Goal: Register for event/course

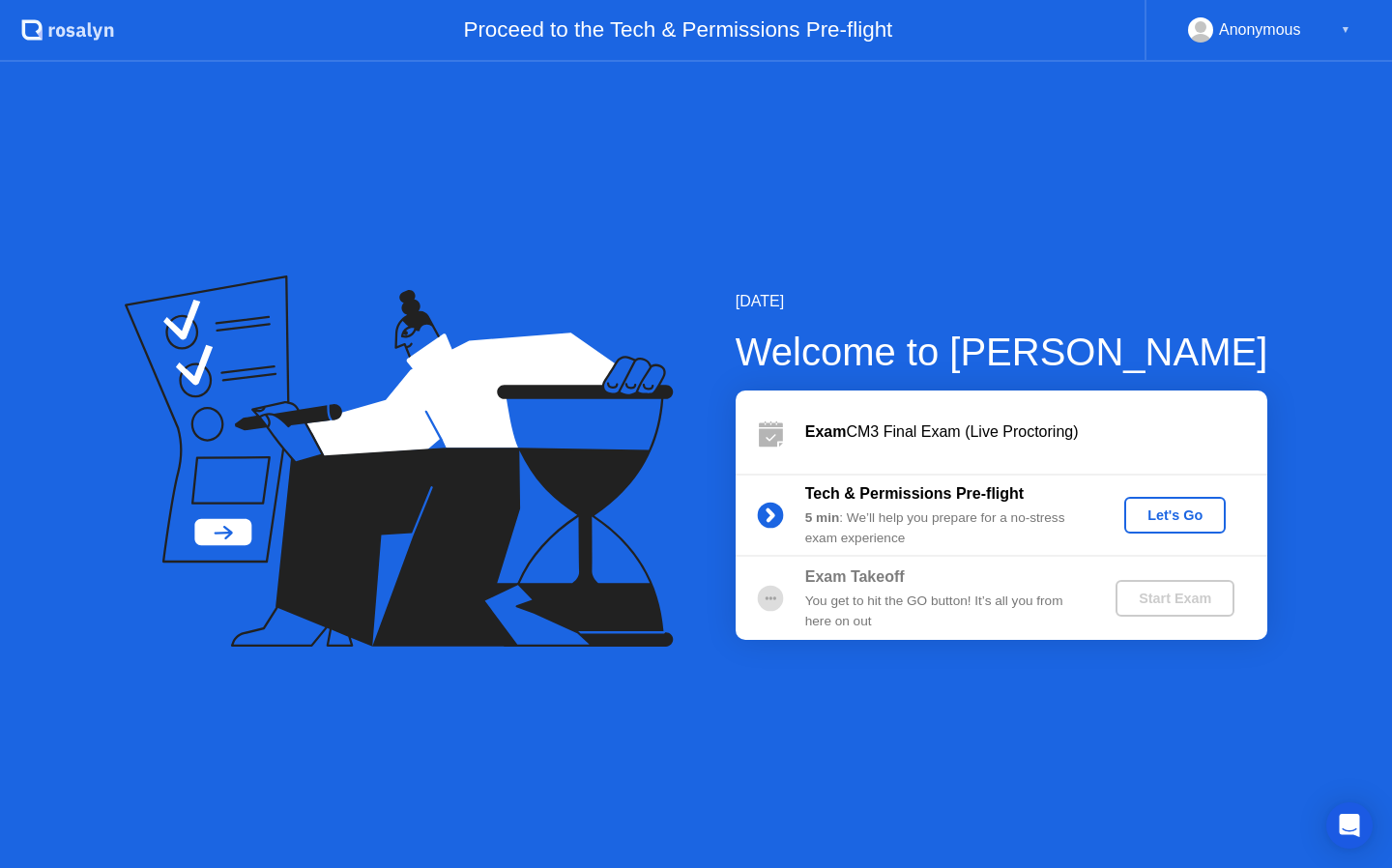
click at [1181, 513] on div "Let's Go" at bounding box center [1175, 515] width 86 height 16
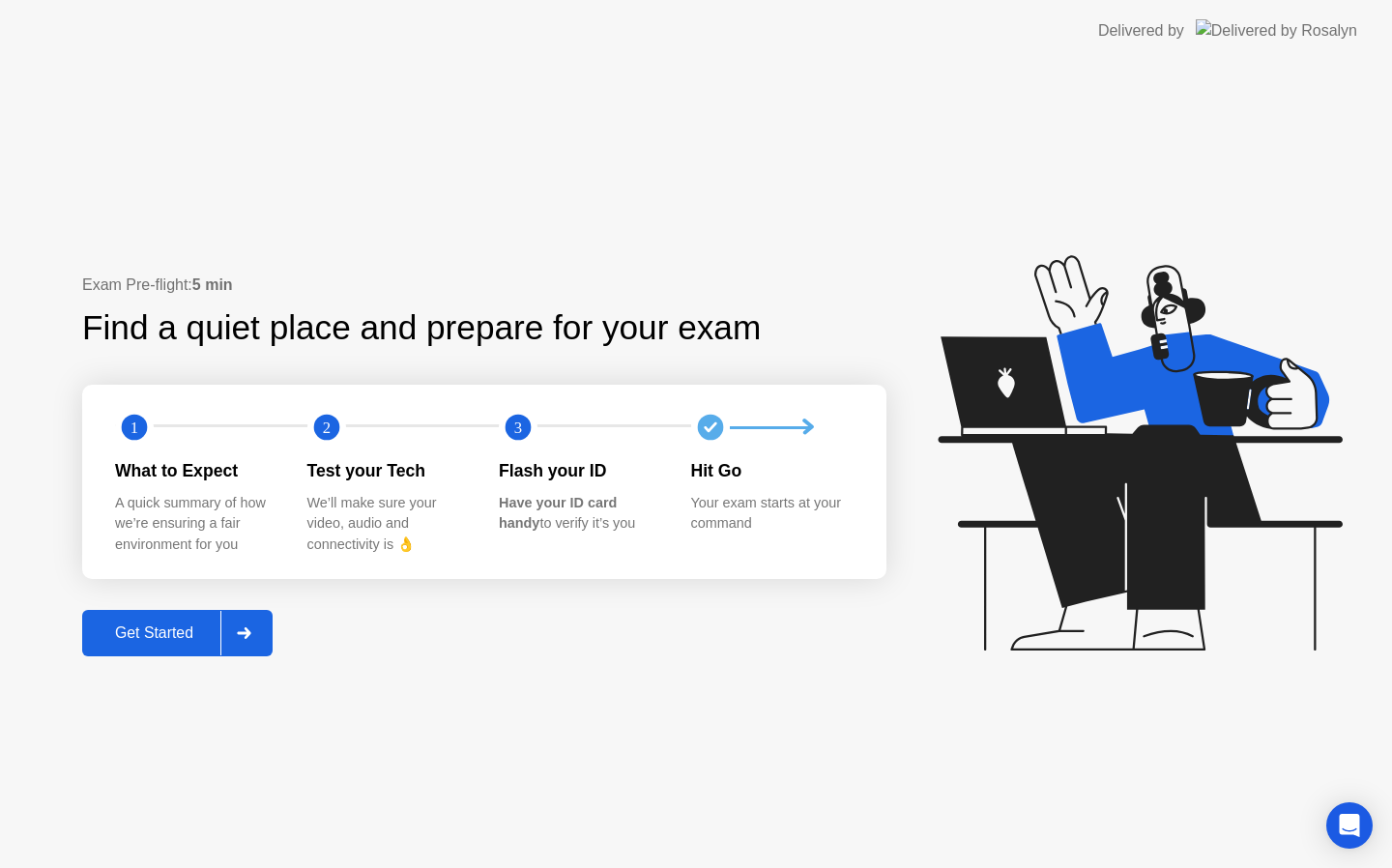
click at [186, 628] on div "Get Started" at bounding box center [154, 633] width 132 height 18
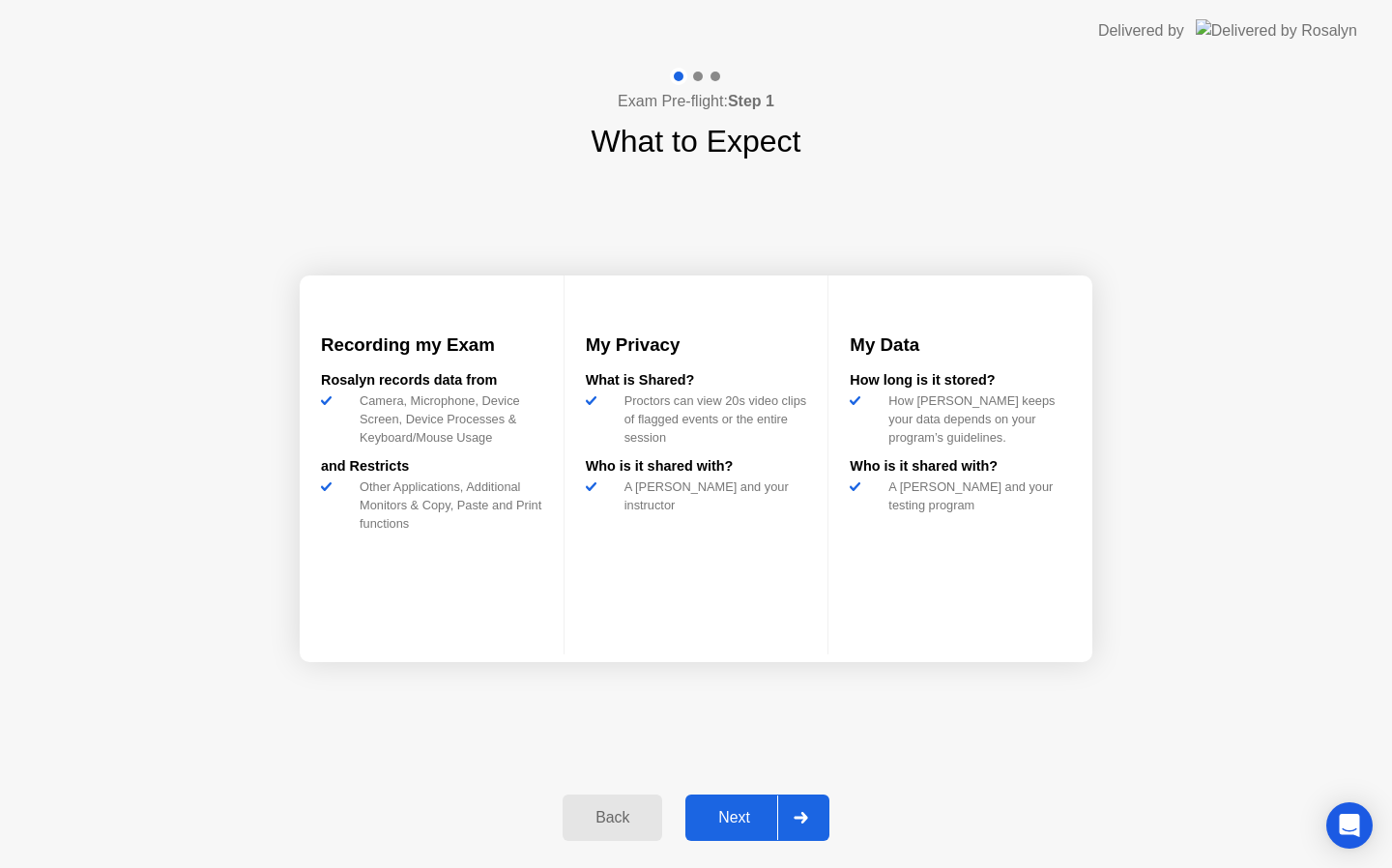
click at [749, 810] on div "Next" at bounding box center [734, 818] width 86 height 18
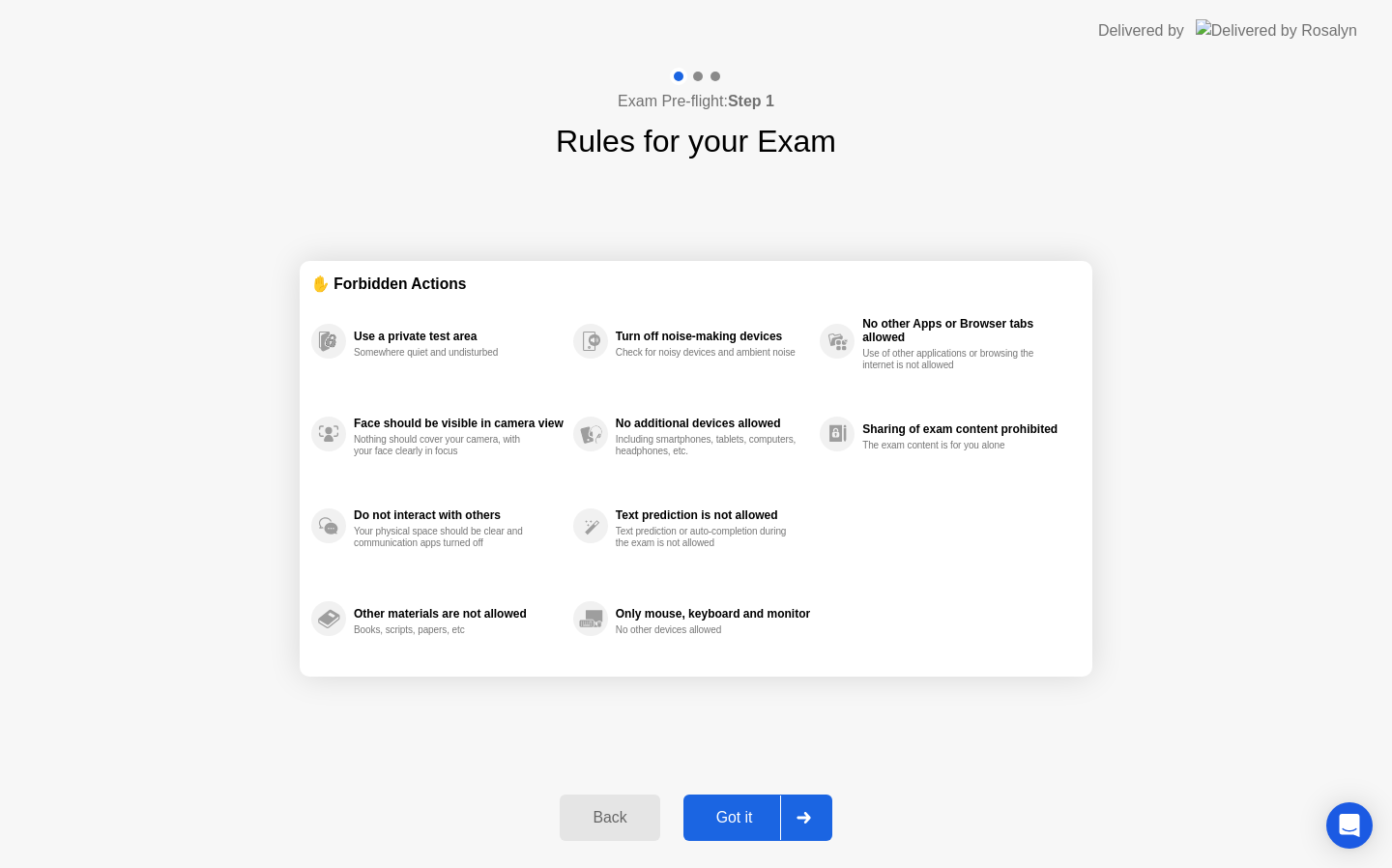
click at [749, 810] on div "Got it" at bounding box center [734, 818] width 91 height 18
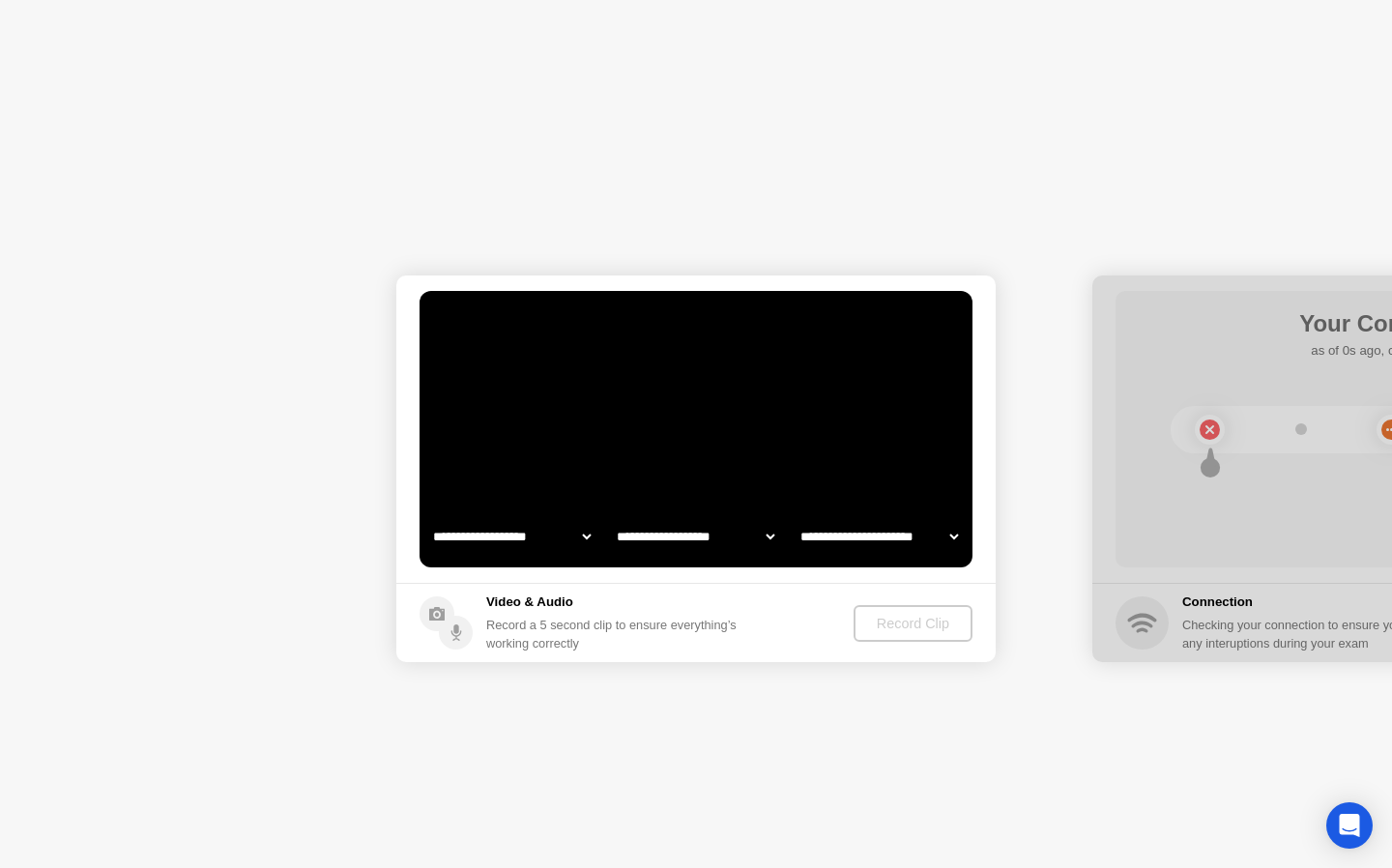
select select "**********"
select select "*******"
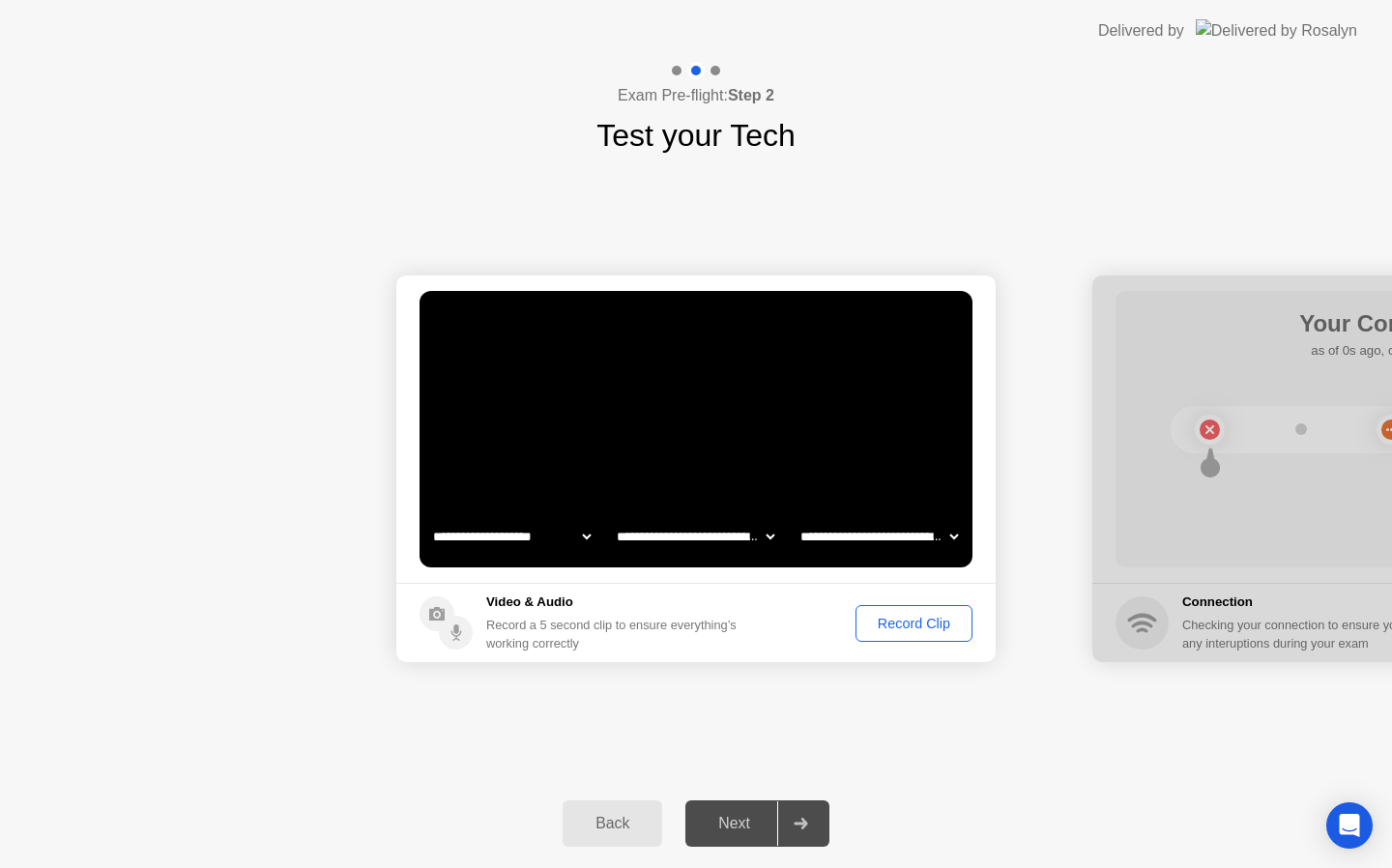
click at [750, 823] on div "Next" at bounding box center [734, 824] width 86 height 18
click at [909, 617] on div "Record Clip" at bounding box center [914, 623] width 104 height 16
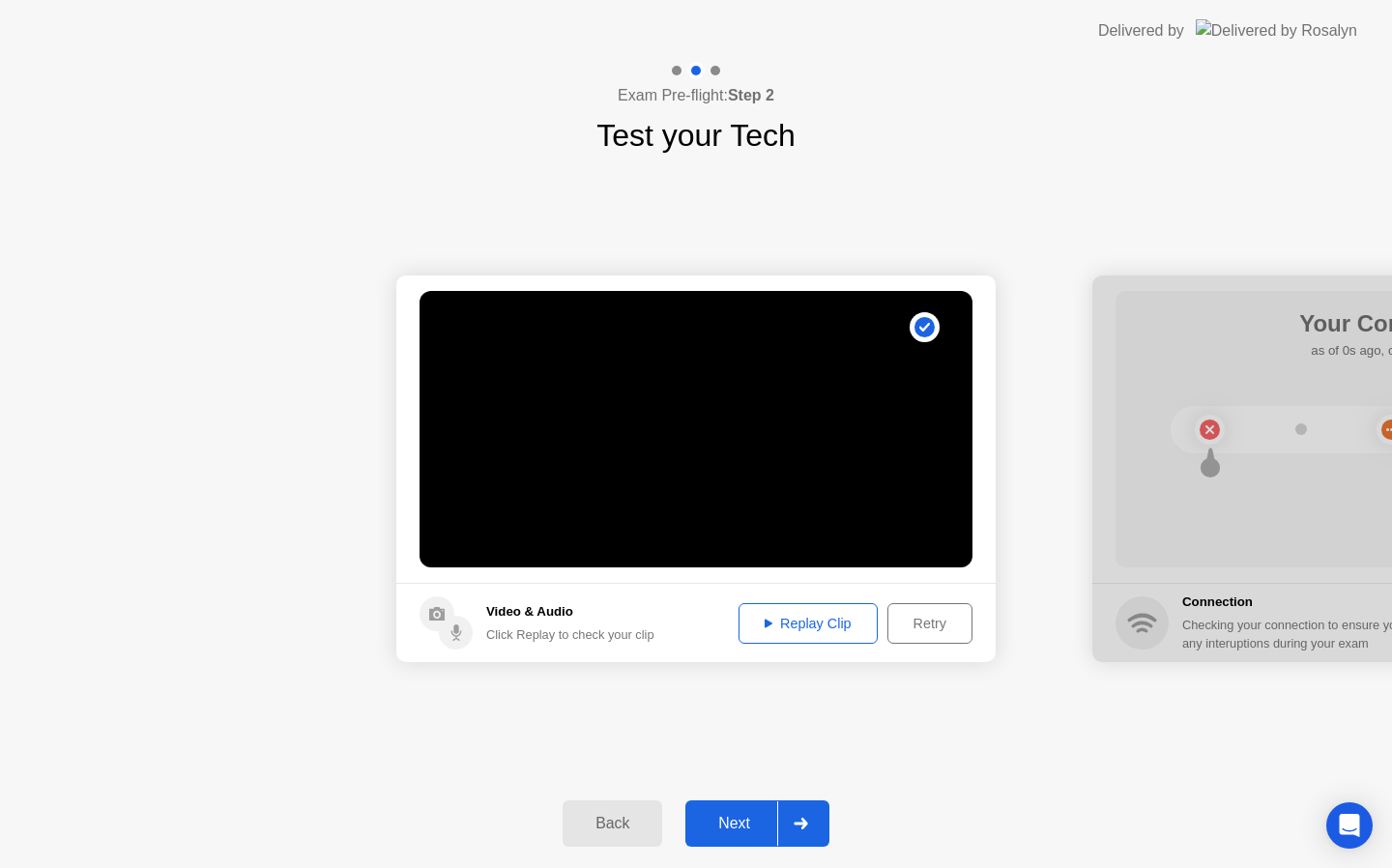
click at [826, 629] on div "Replay Clip" at bounding box center [808, 623] width 125 height 16
click at [915, 625] on div "Retry" at bounding box center [930, 623] width 71 height 16
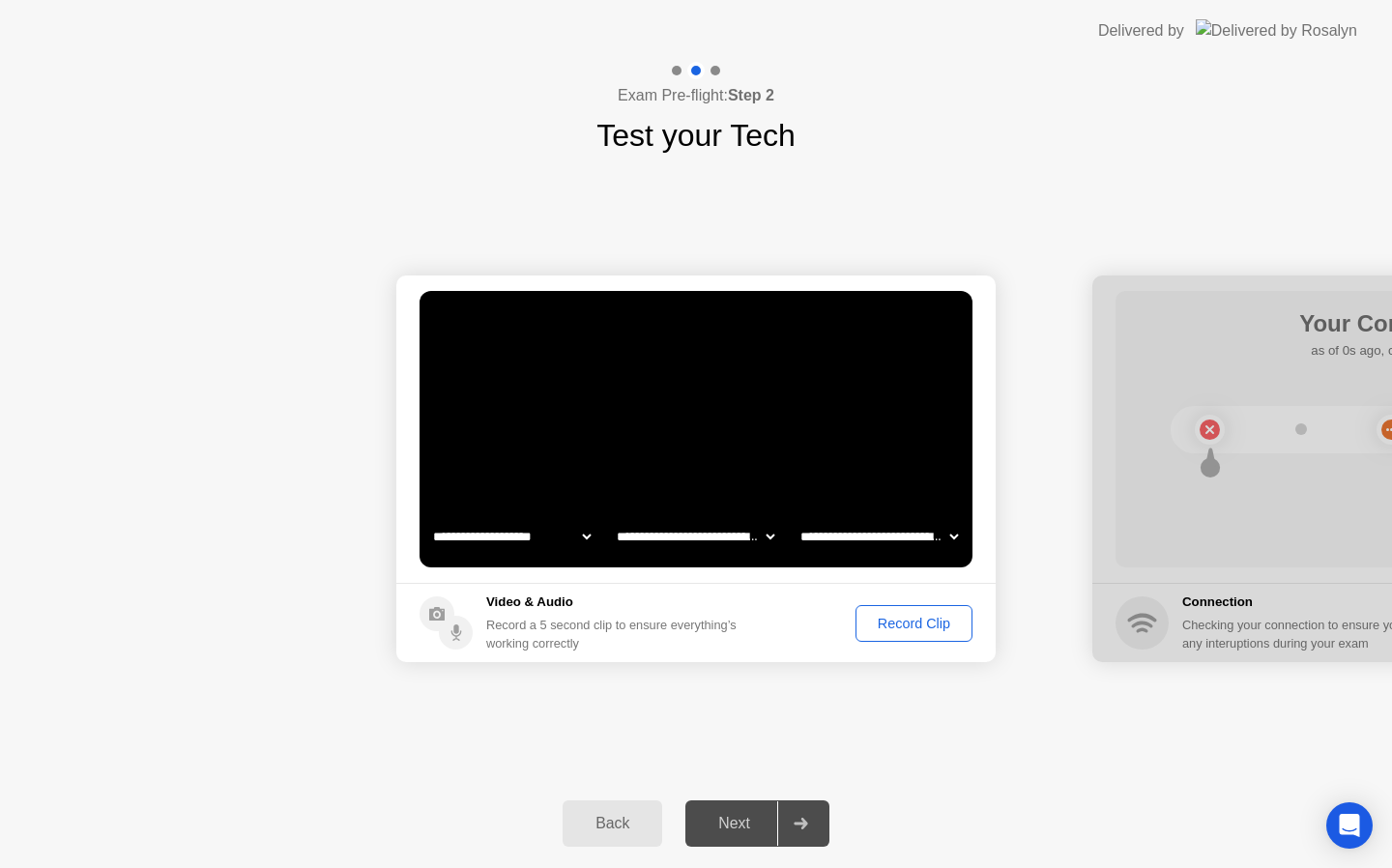
click at [922, 625] on div "Record Clip" at bounding box center [914, 623] width 104 height 16
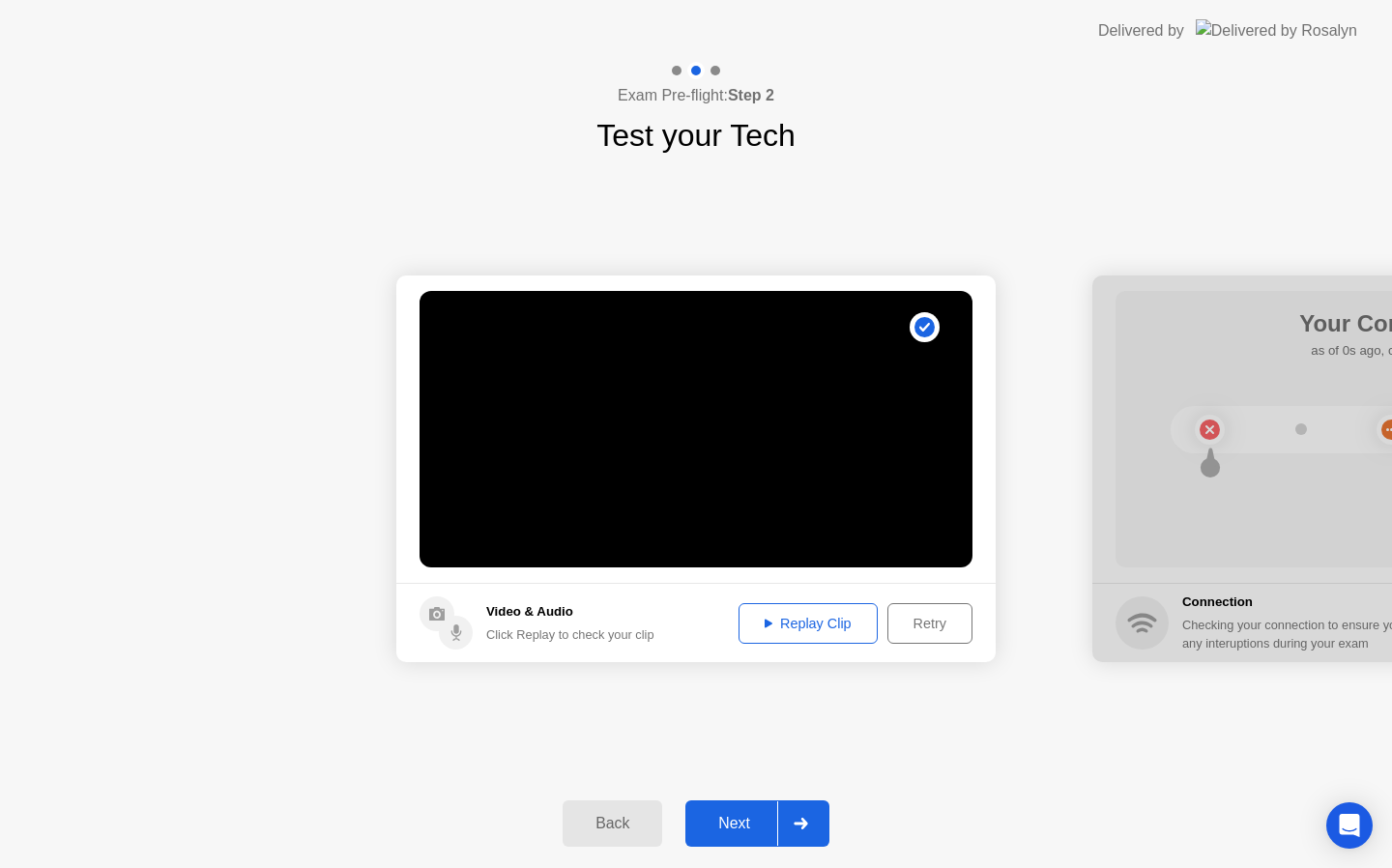
click at [714, 825] on div "Next" at bounding box center [734, 824] width 86 height 18
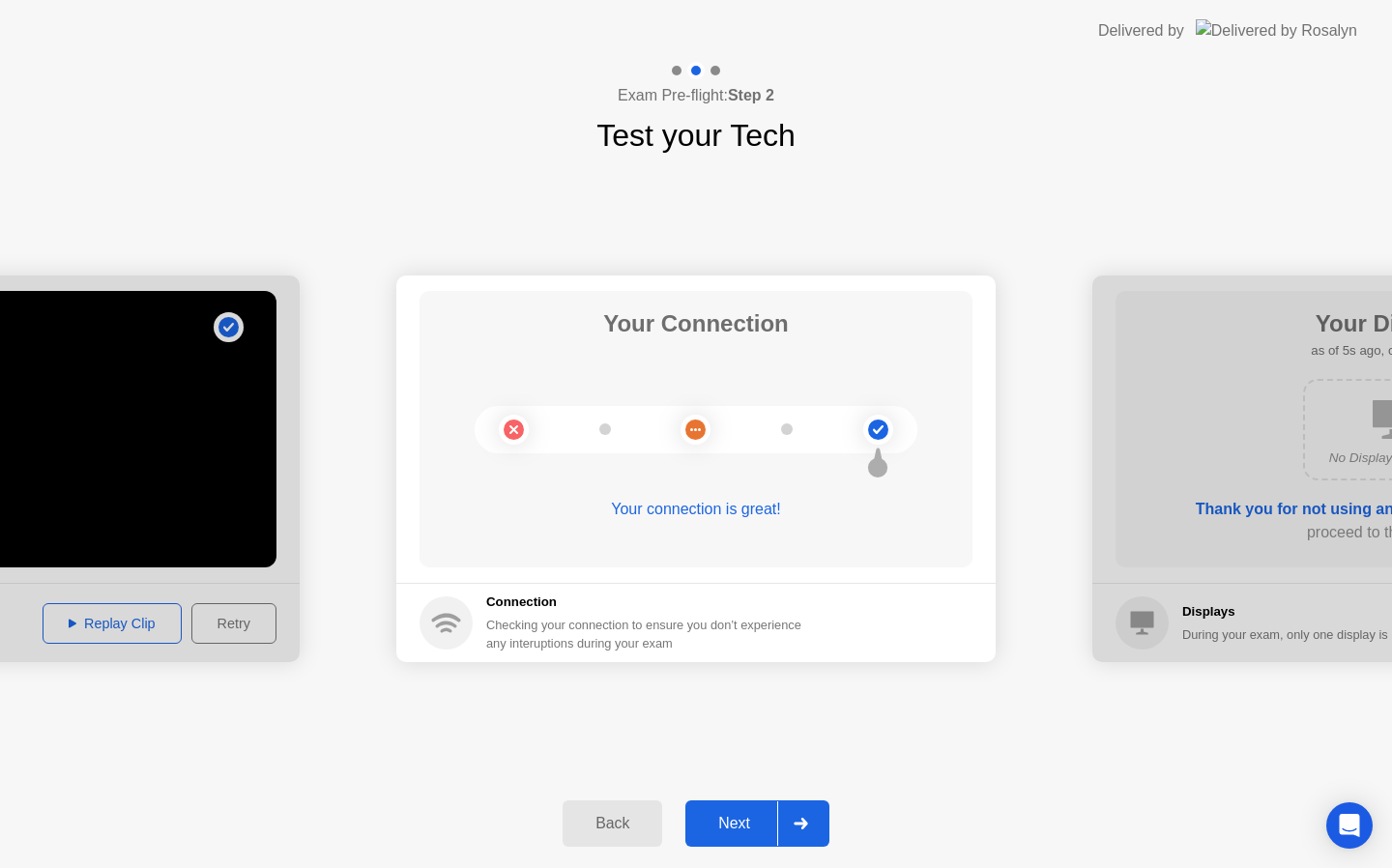
click at [739, 815] on div "Next" at bounding box center [734, 824] width 86 height 18
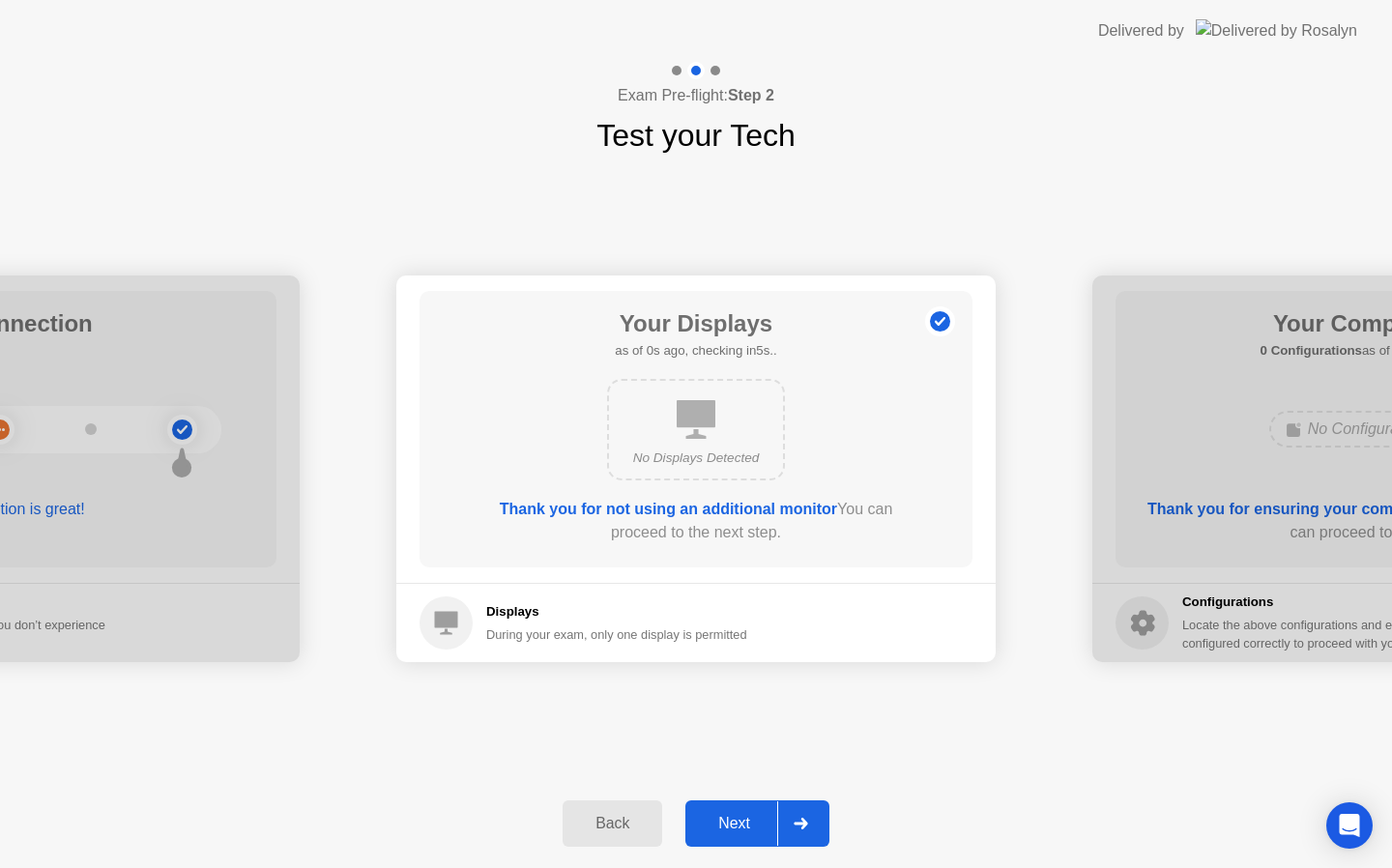
click at [739, 815] on div "Next" at bounding box center [734, 824] width 86 height 18
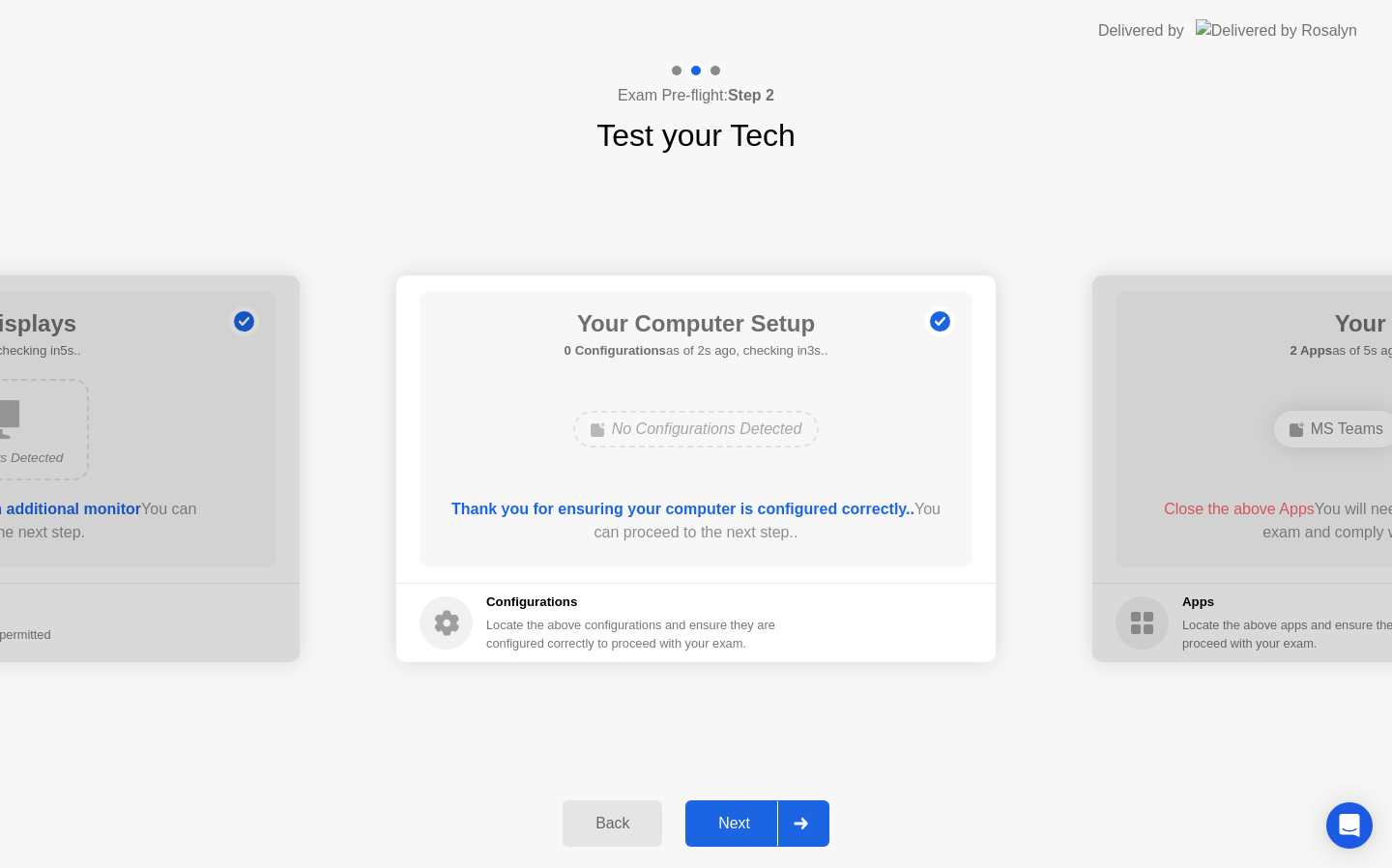
click at [739, 815] on div "Next" at bounding box center [734, 824] width 86 height 18
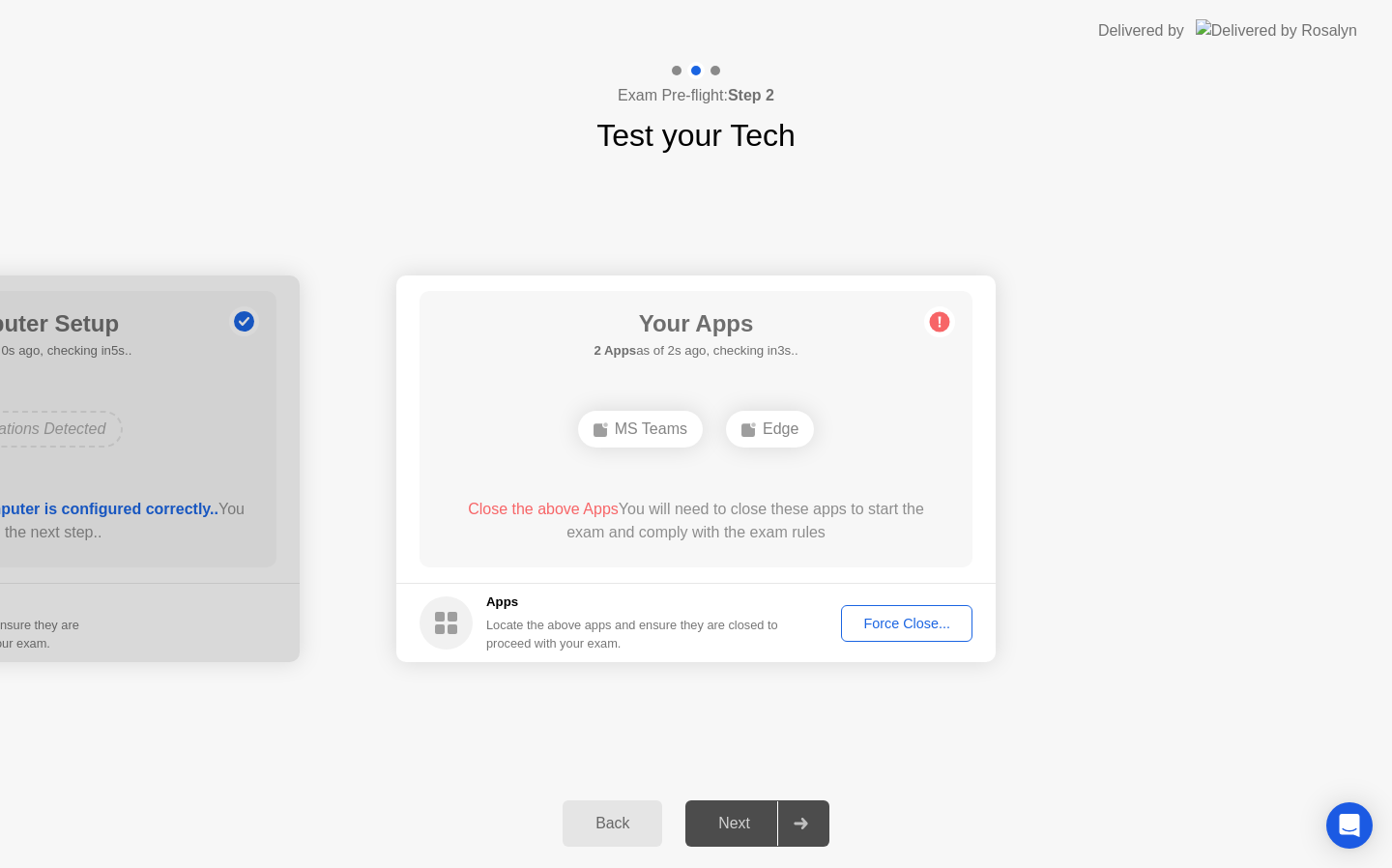
click at [739, 815] on div "Next" at bounding box center [734, 824] width 86 height 18
click at [928, 624] on div "Force Close..." at bounding box center [906, 623] width 117 height 16
click at [740, 821] on div "Next" at bounding box center [734, 824] width 86 height 18
click at [903, 624] on div "Force Close..." at bounding box center [906, 623] width 117 height 16
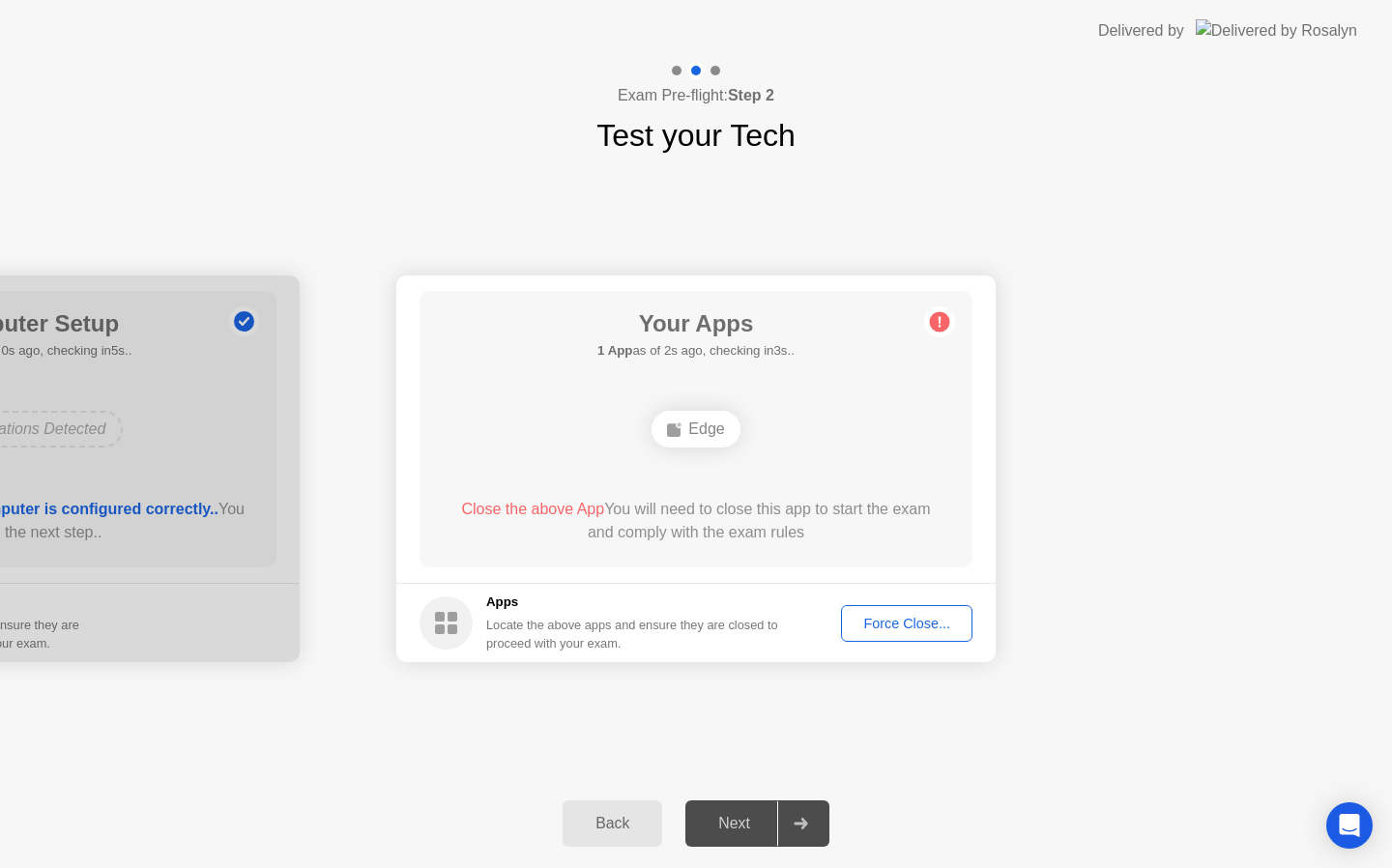
click at [895, 631] on div "Force Close..." at bounding box center [906, 623] width 117 height 16
click at [903, 630] on div "Force Close..." at bounding box center [906, 623] width 117 height 16
click at [518, 510] on span "Close the above App" at bounding box center [533, 509] width 143 height 17
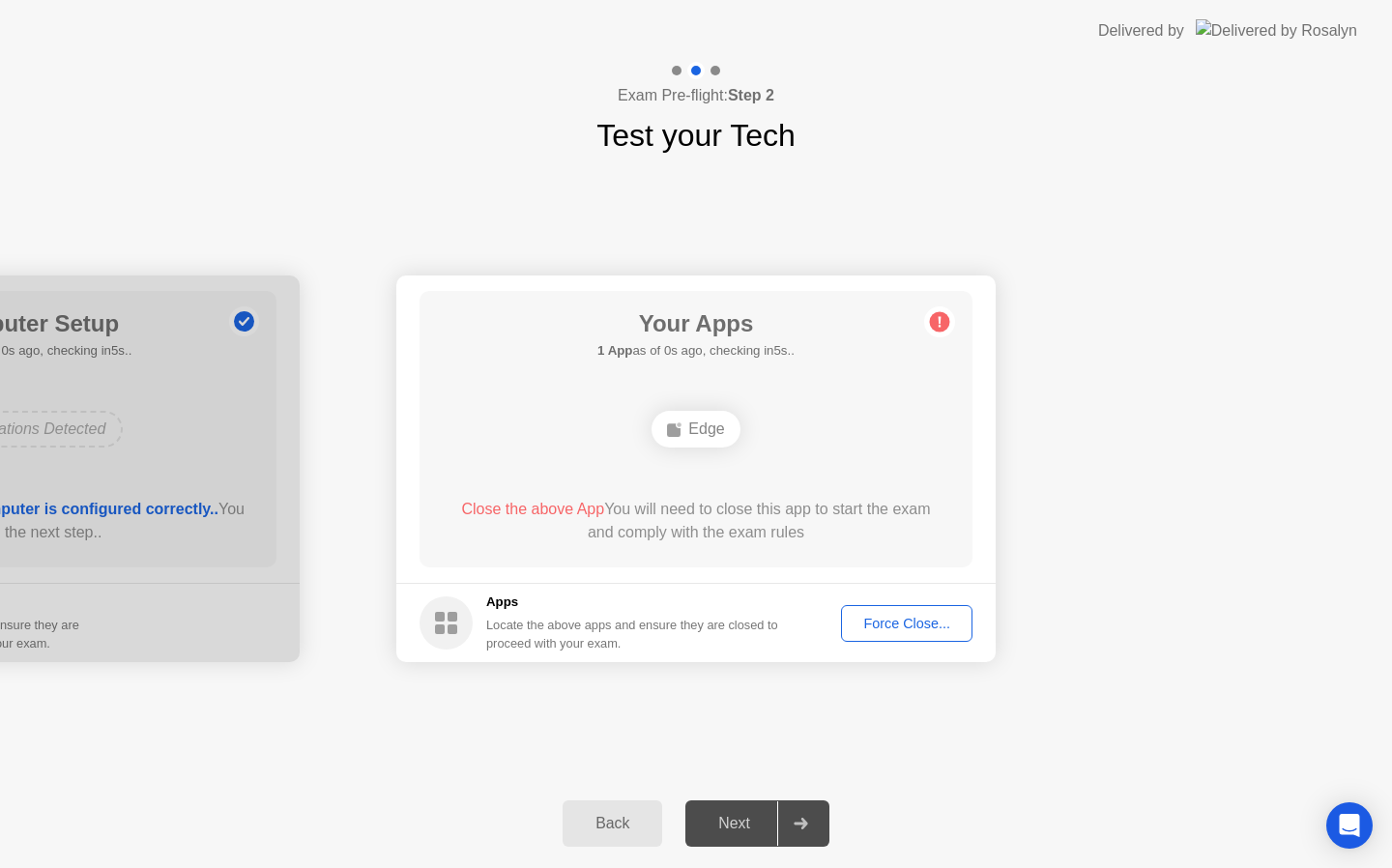
click at [922, 625] on div "Force Close..." at bounding box center [906, 623] width 117 height 16
click at [1359, 824] on icon "Open Intercom Messenger" at bounding box center [1349, 826] width 23 height 25
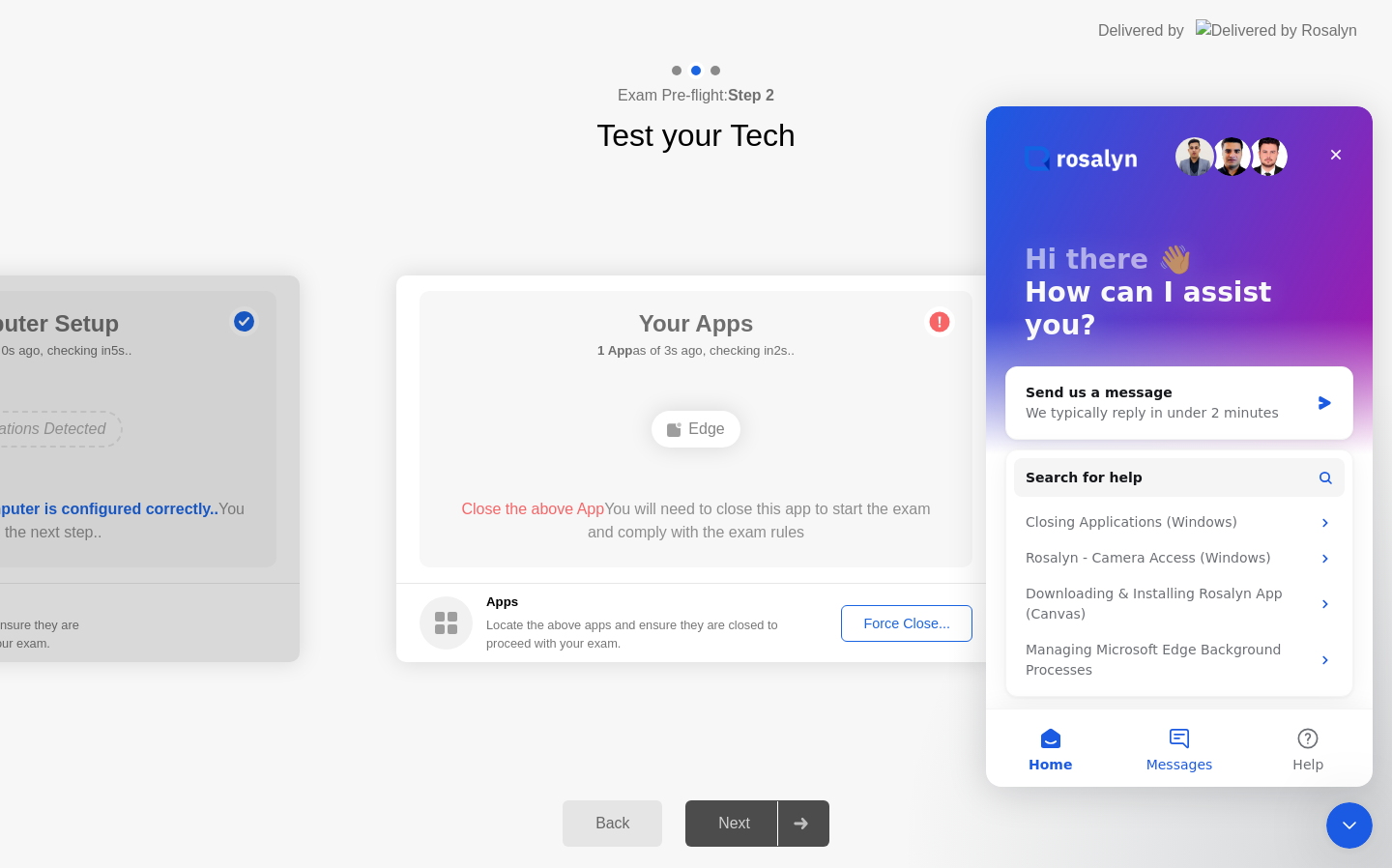
click at [1183, 739] on button "Messages" at bounding box center [1179, 748] width 128 height 77
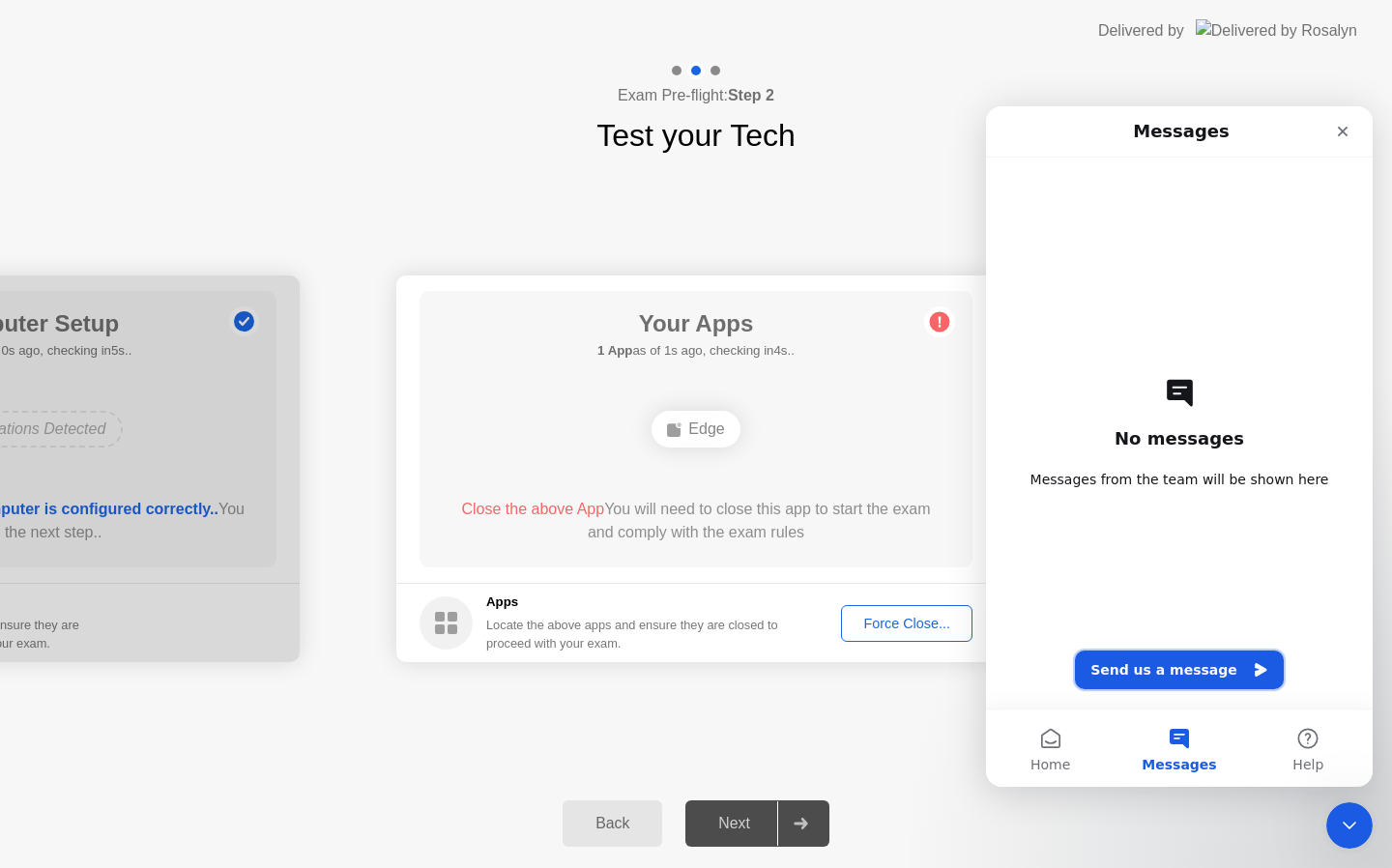
click at [1173, 662] on button "Send us a message" at bounding box center [1179, 670] width 209 height 39
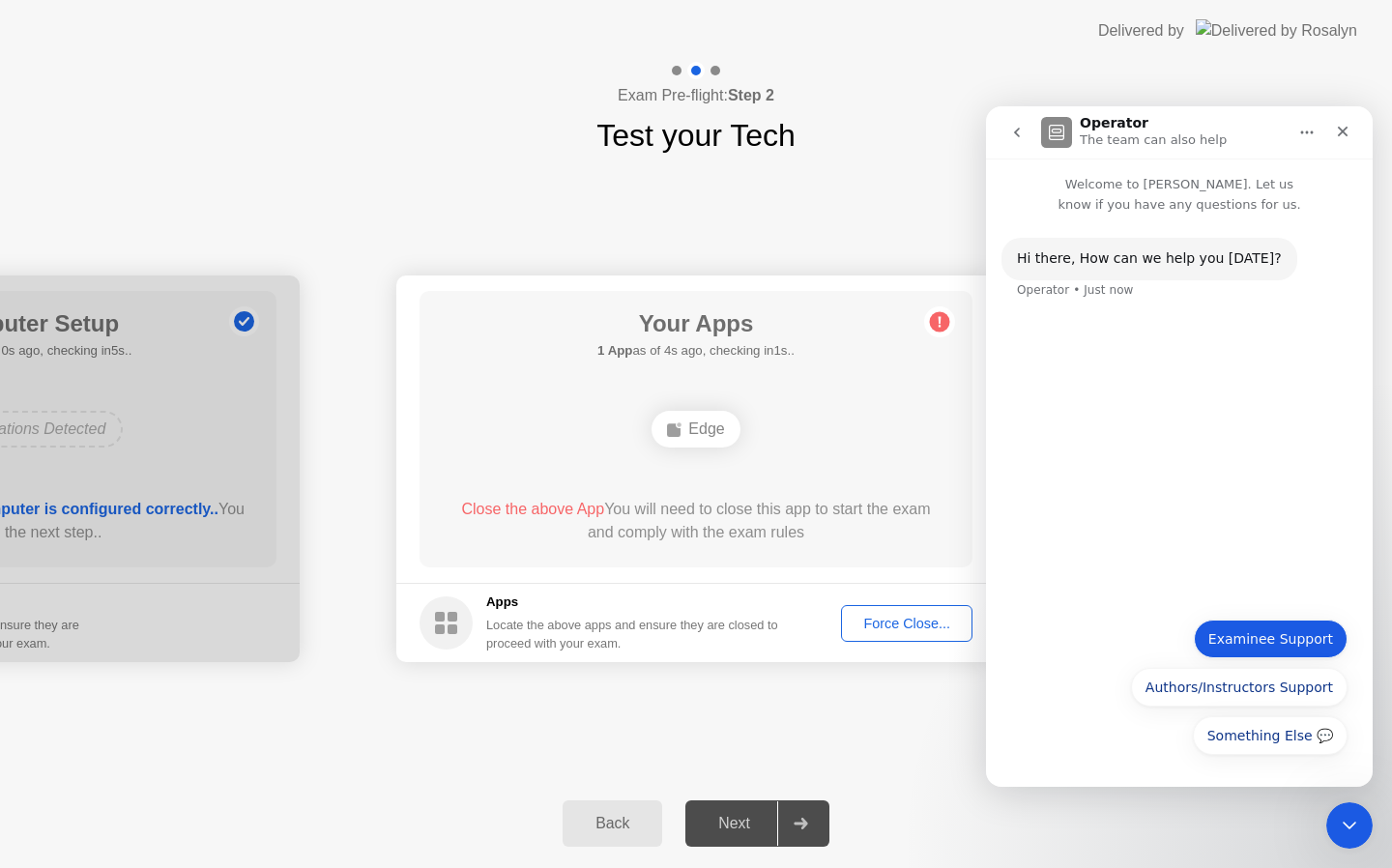
click at [1263, 638] on button "Examinee Support" at bounding box center [1271, 639] width 154 height 39
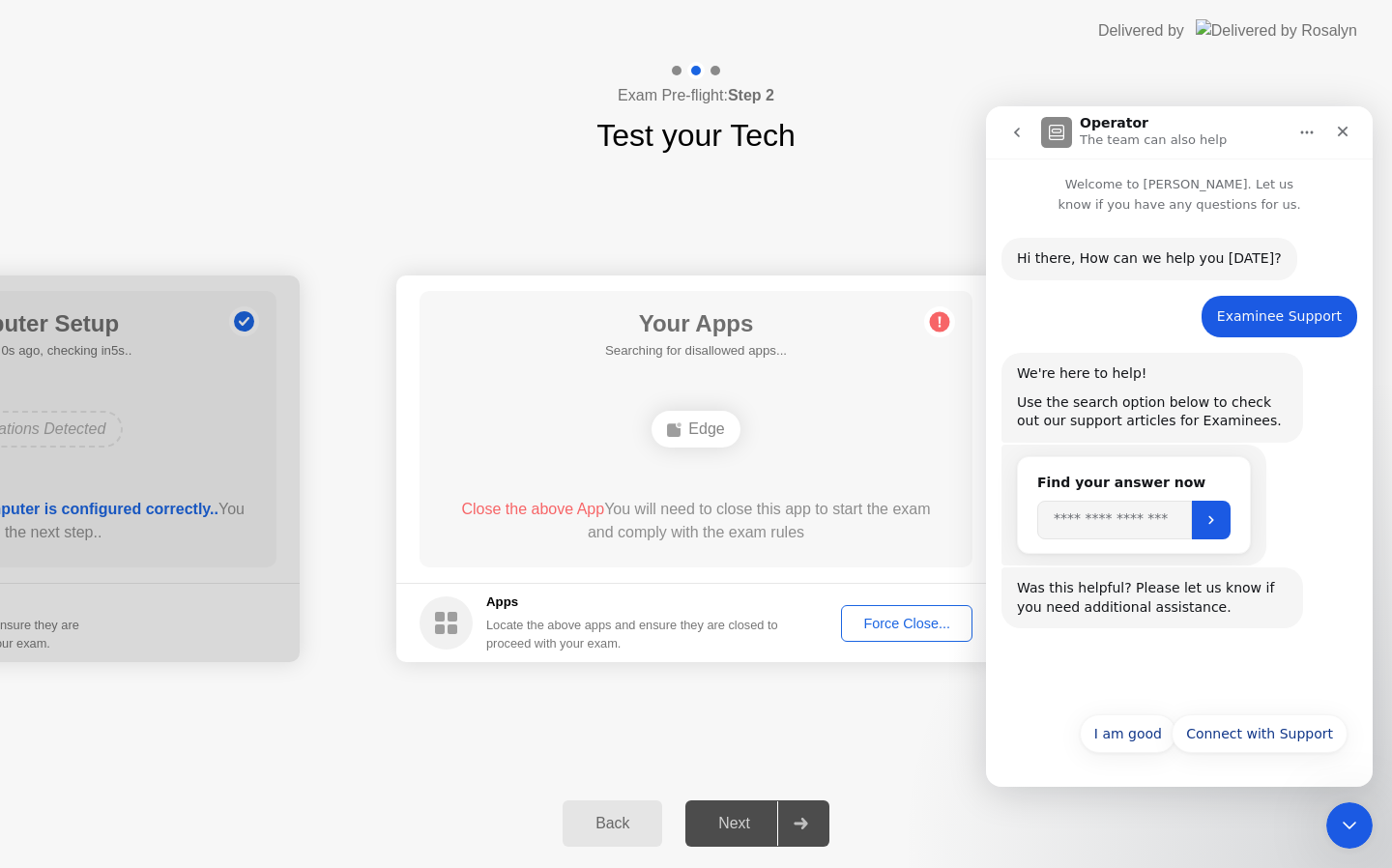
click at [893, 638] on button "Force Close..." at bounding box center [906, 623] width 131 height 37
click at [704, 428] on div "Edge" at bounding box center [696, 430] width 88 height 37
click at [1081, 525] on input "Search" at bounding box center [1115, 521] width 155 height 39
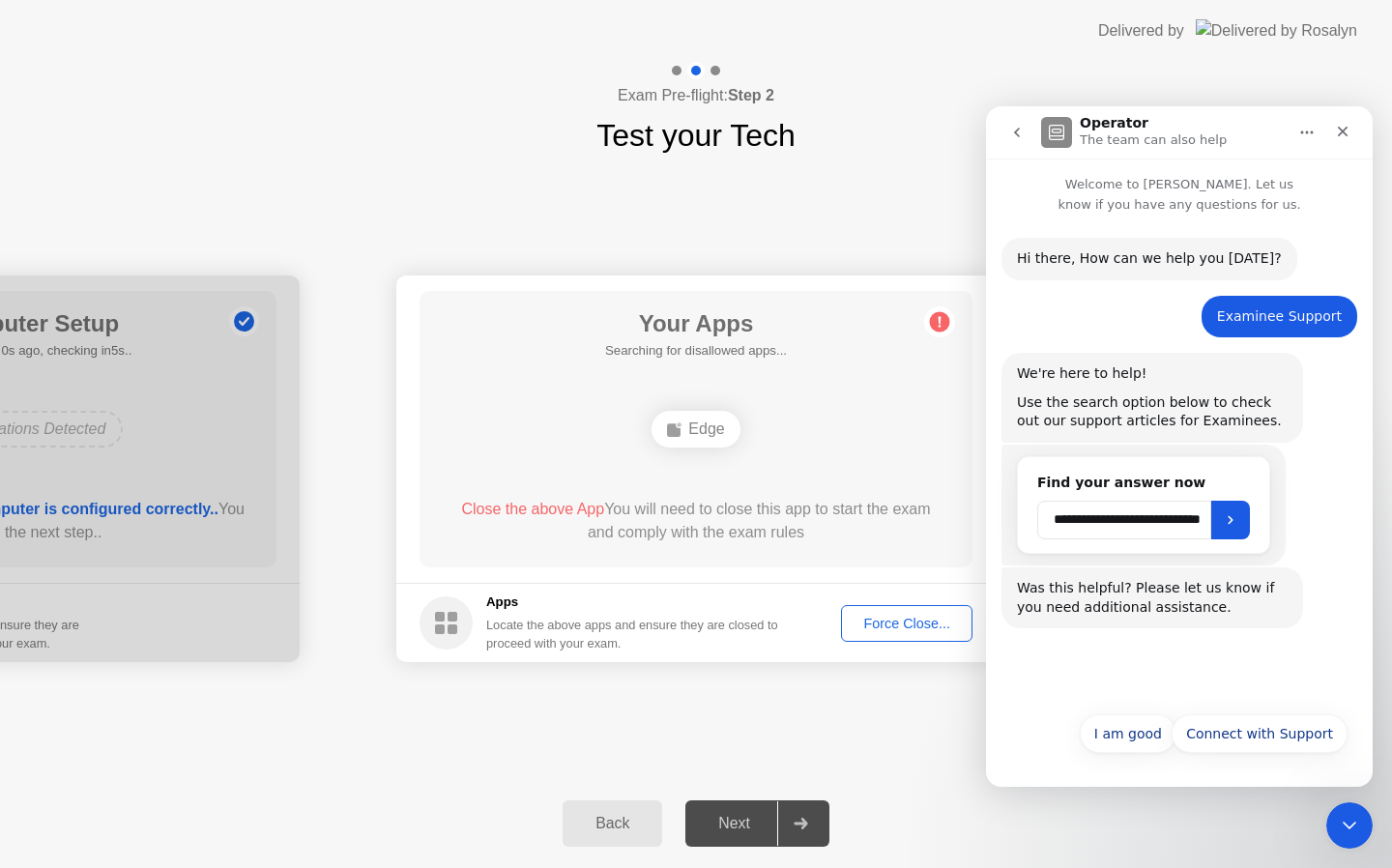
type input "**********"
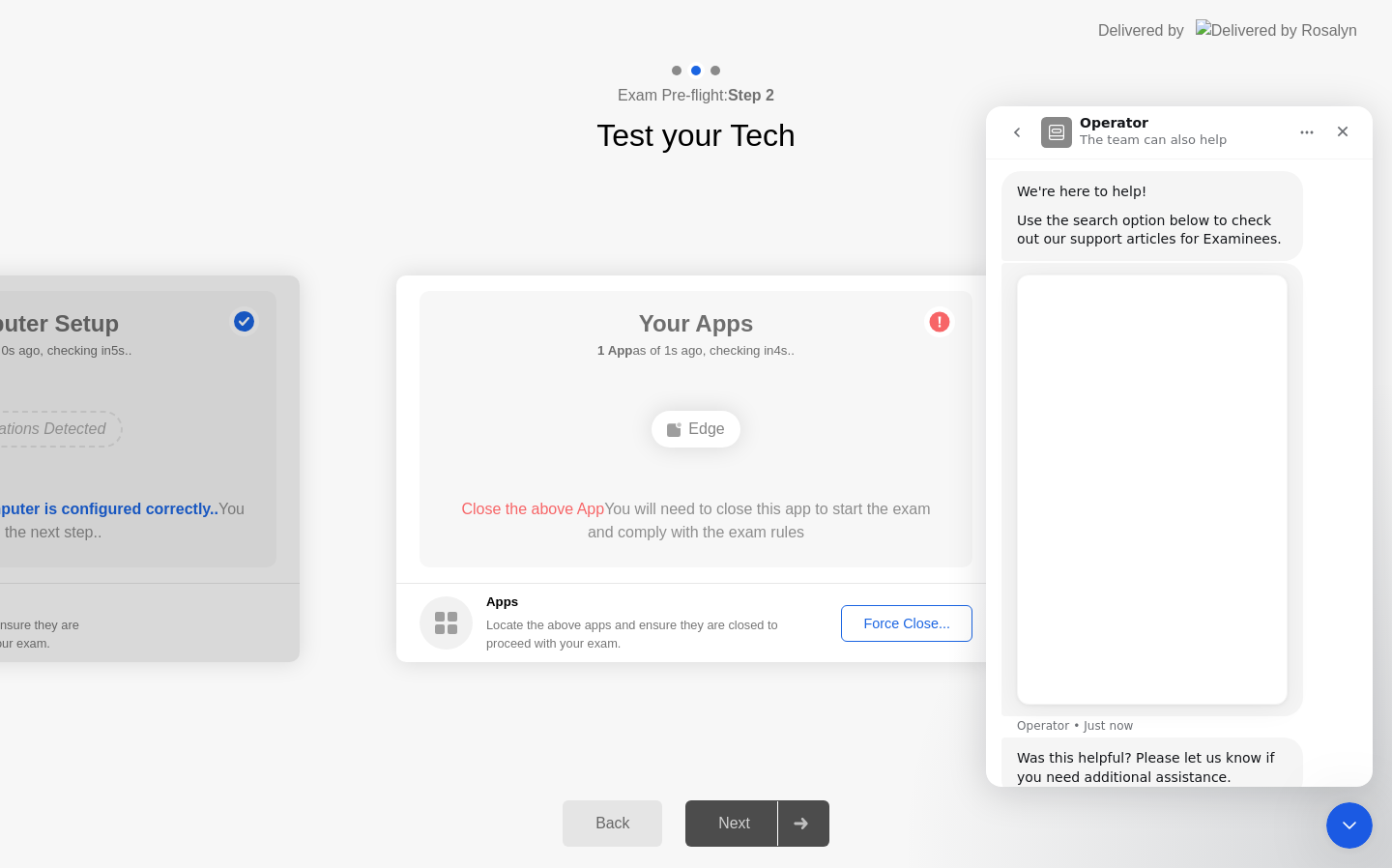
scroll to position [301, 0]
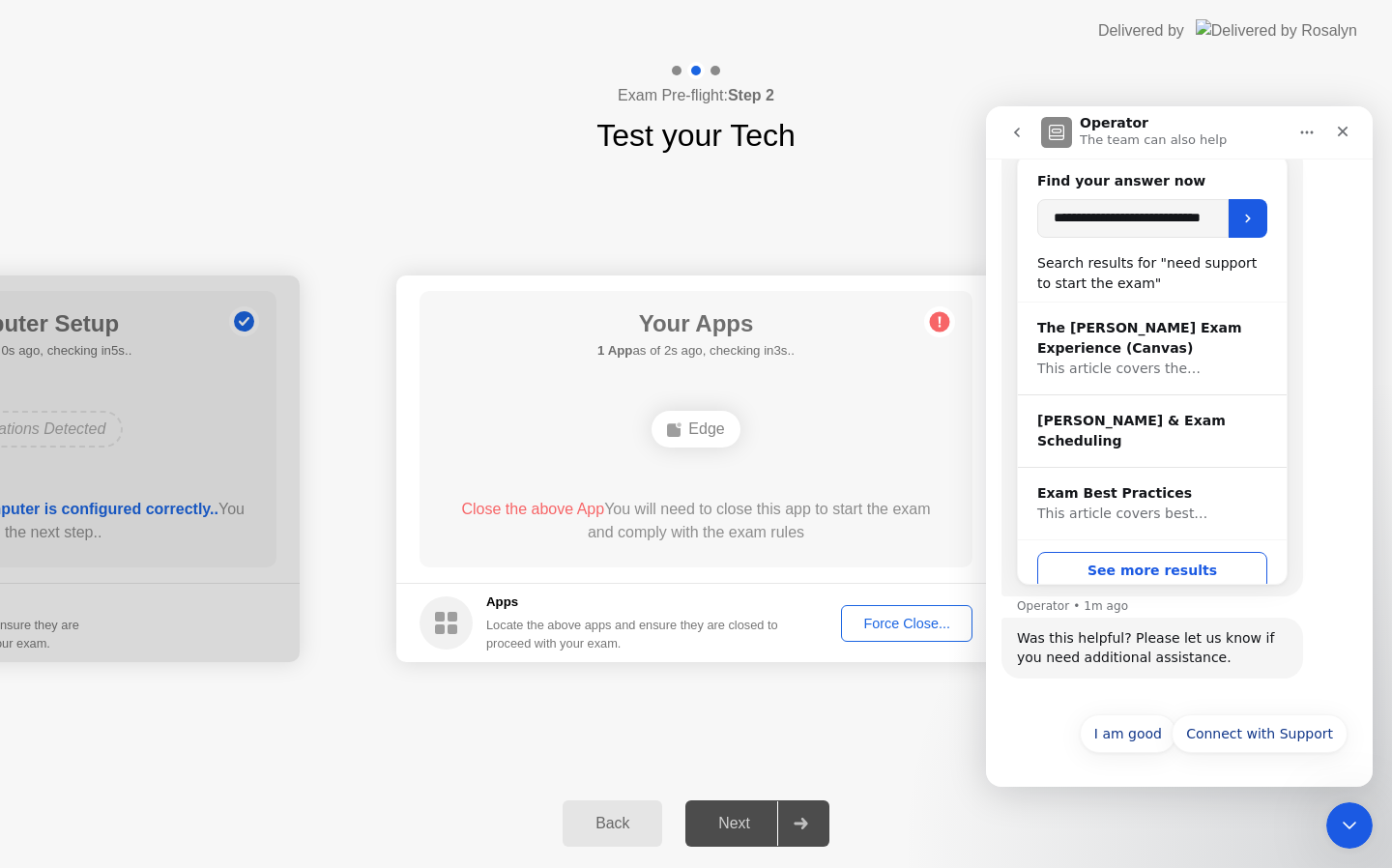
click at [748, 815] on div "Next" at bounding box center [734, 824] width 86 height 18
click at [1346, 132] on icon "Close" at bounding box center [1343, 131] width 16 height 16
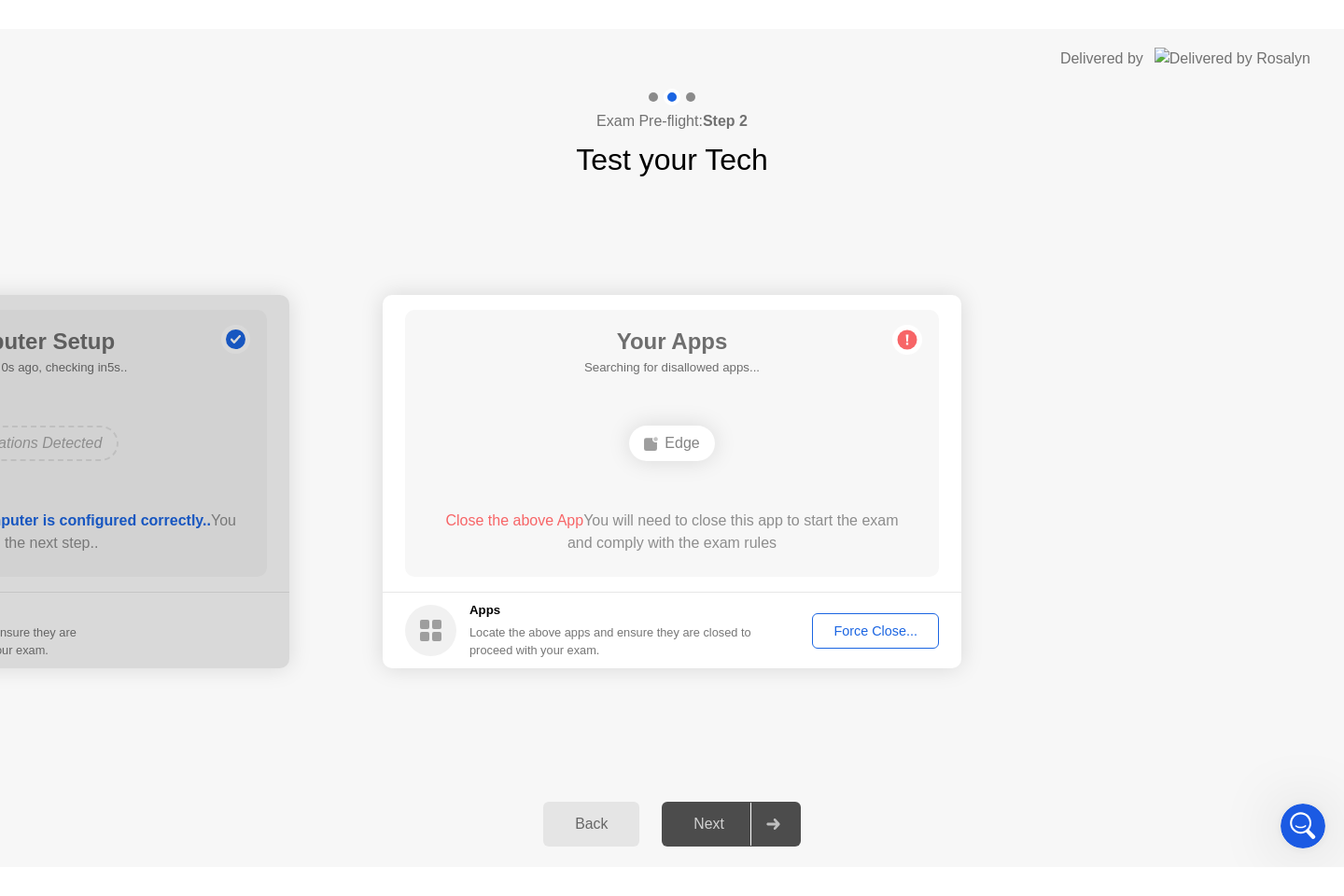
scroll to position [272, 0]
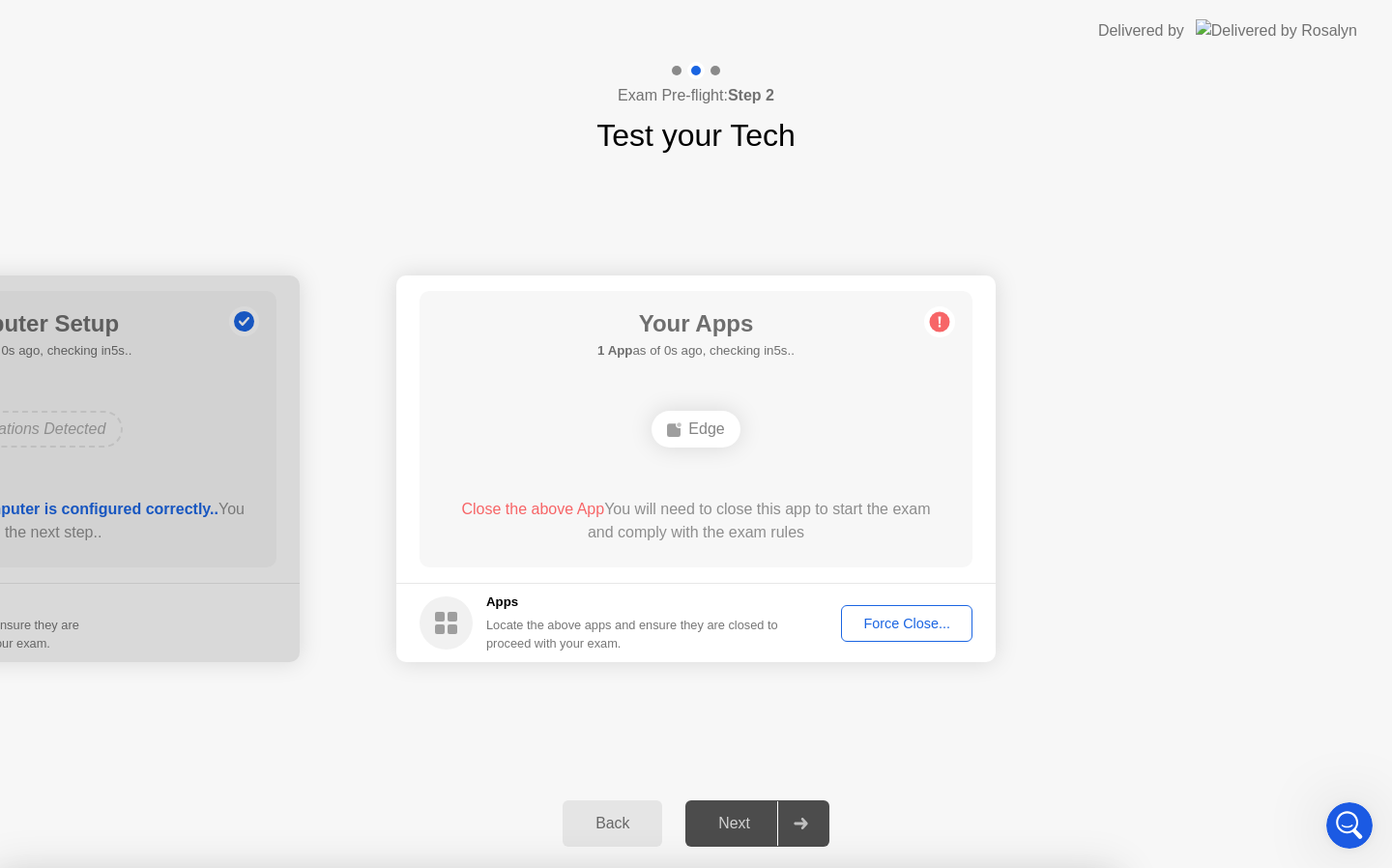
click at [906, 616] on div "Force Close..." at bounding box center [906, 623] width 117 height 16
click at [696, 428] on div "Edge" at bounding box center [696, 430] width 88 height 37
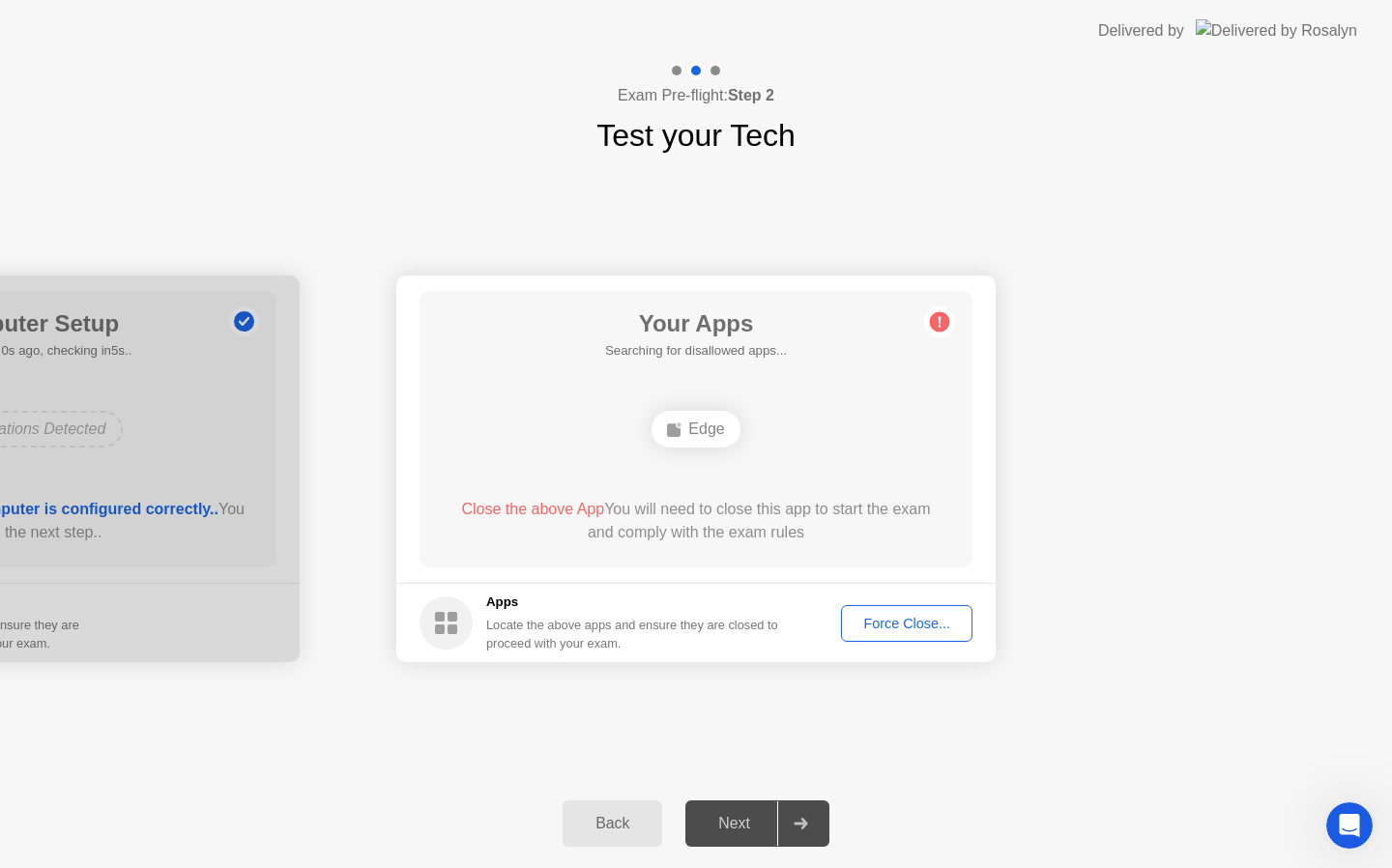
click at [941, 322] on circle at bounding box center [940, 322] width 21 height 21
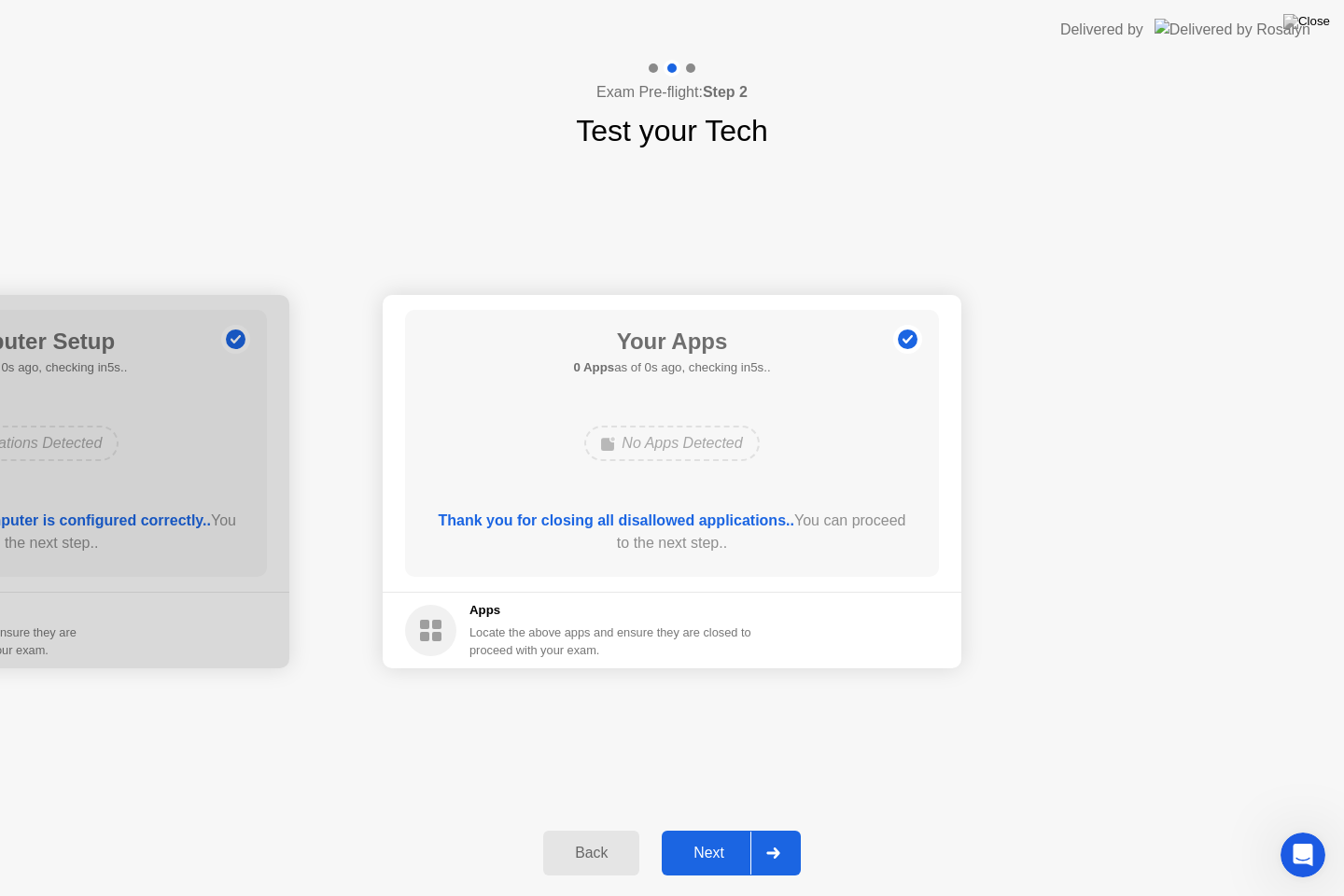
click at [642, 4] on header "Delivered by" at bounding box center [672, 29] width 1344 height 60
click at [717, 837] on div "Next" at bounding box center [709, 853] width 83 height 17
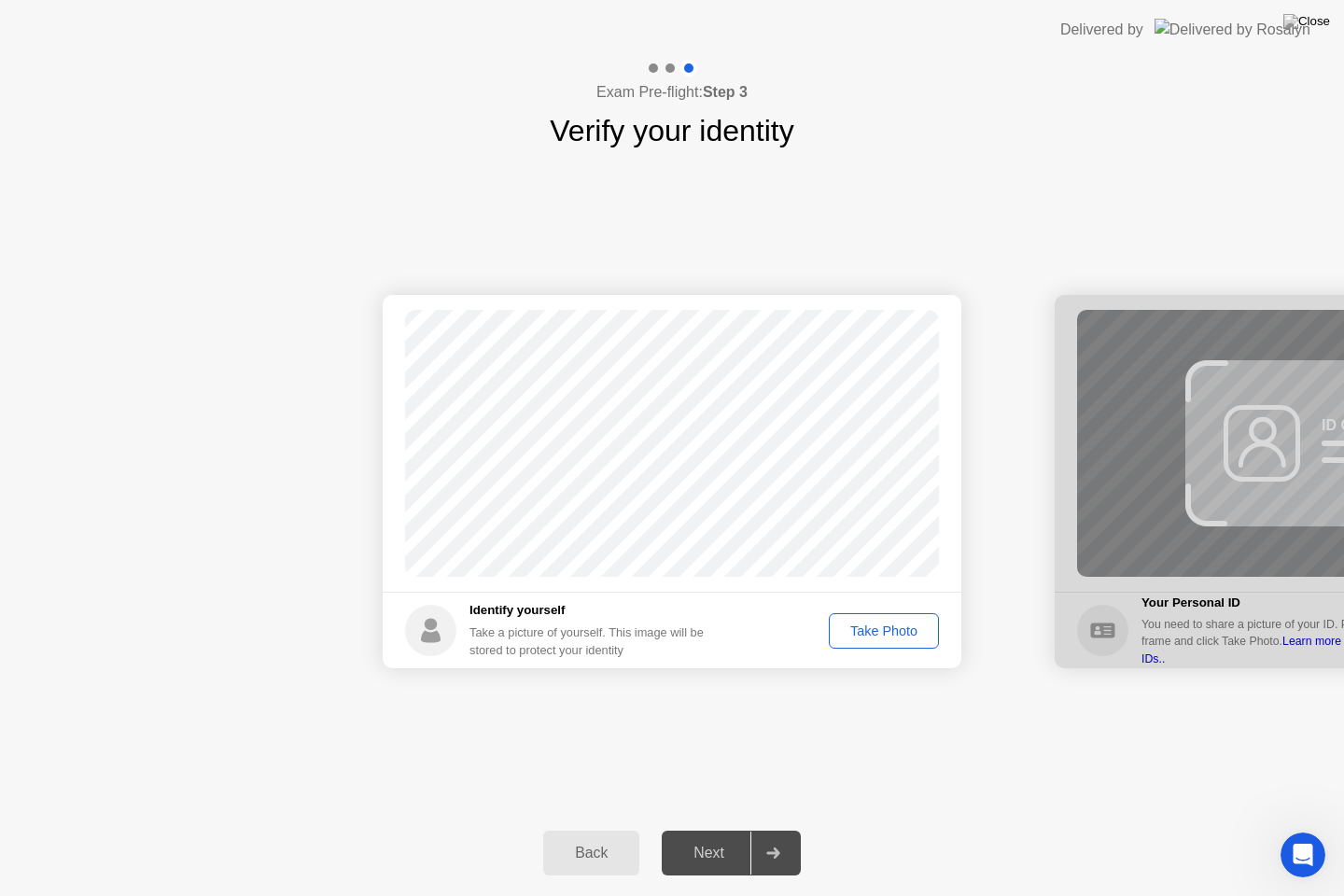
click at [873, 629] on div "Take Photo" at bounding box center [884, 631] width 97 height 15
click at [728, 837] on div "Next" at bounding box center [709, 853] width 83 height 17
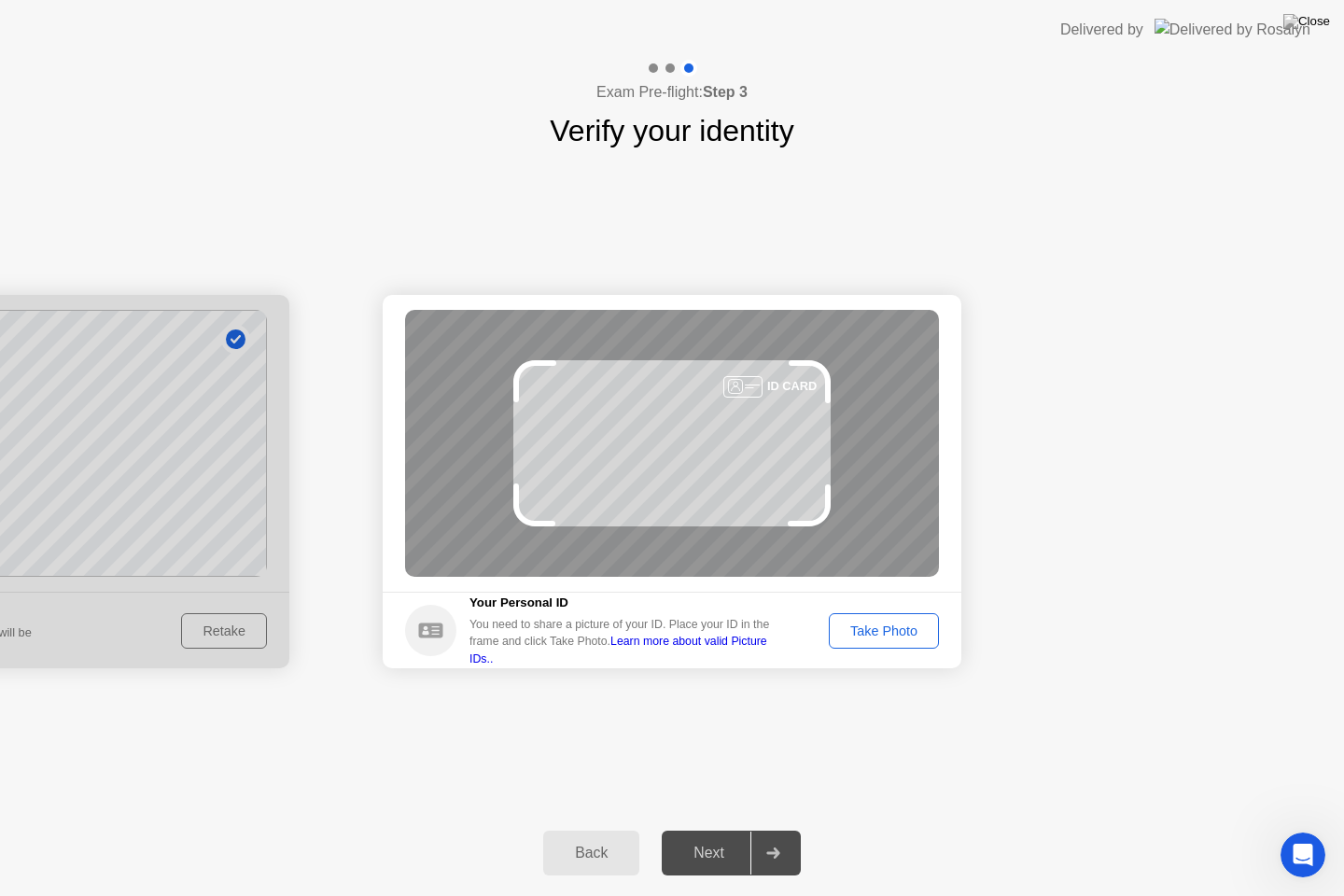
click at [908, 629] on div "Take Photo" at bounding box center [884, 631] width 97 height 15
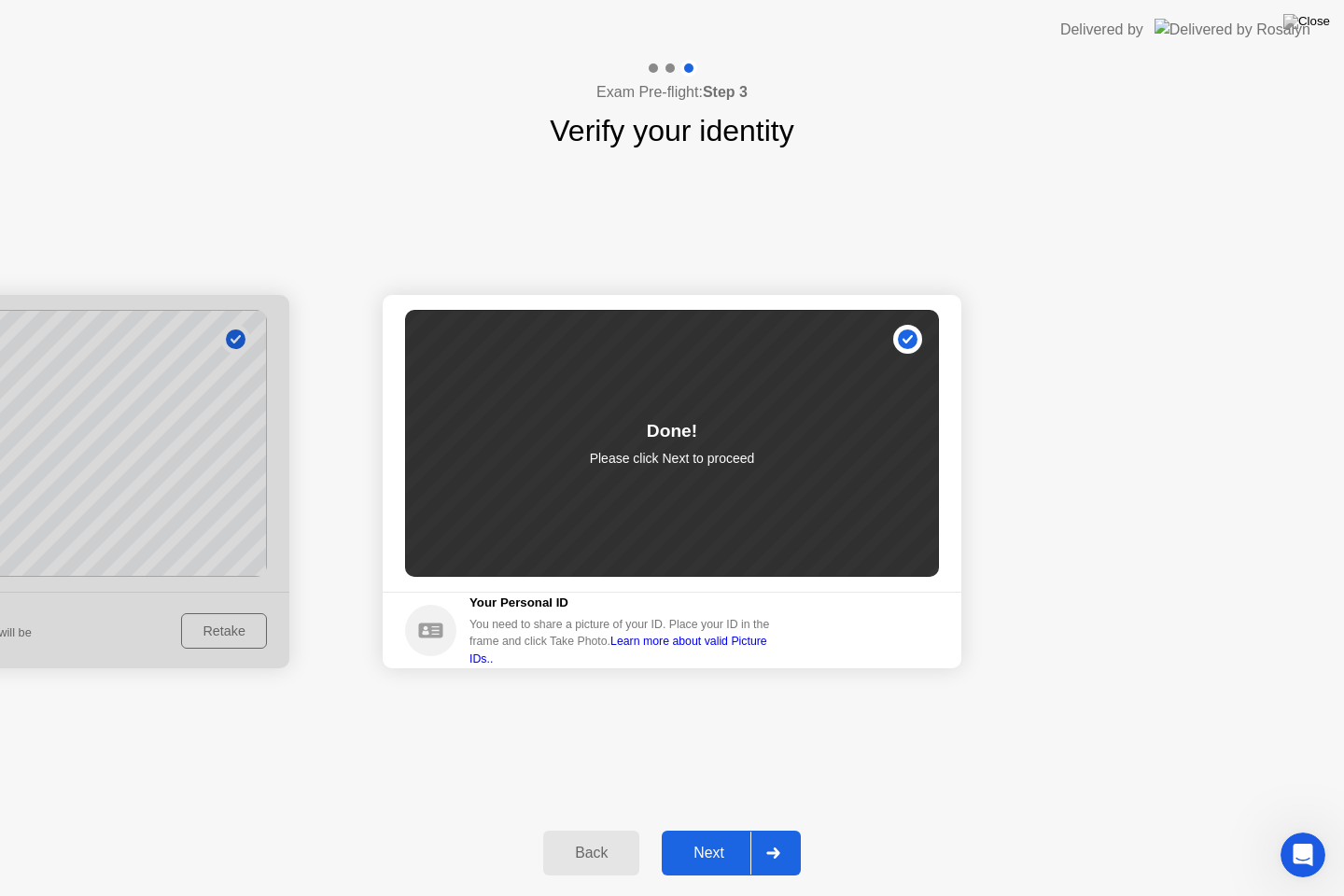
click at [688, 0] on header "Delivered by" at bounding box center [672, 29] width 1344 height 60
click at [742, 837] on div "Next" at bounding box center [709, 853] width 83 height 17
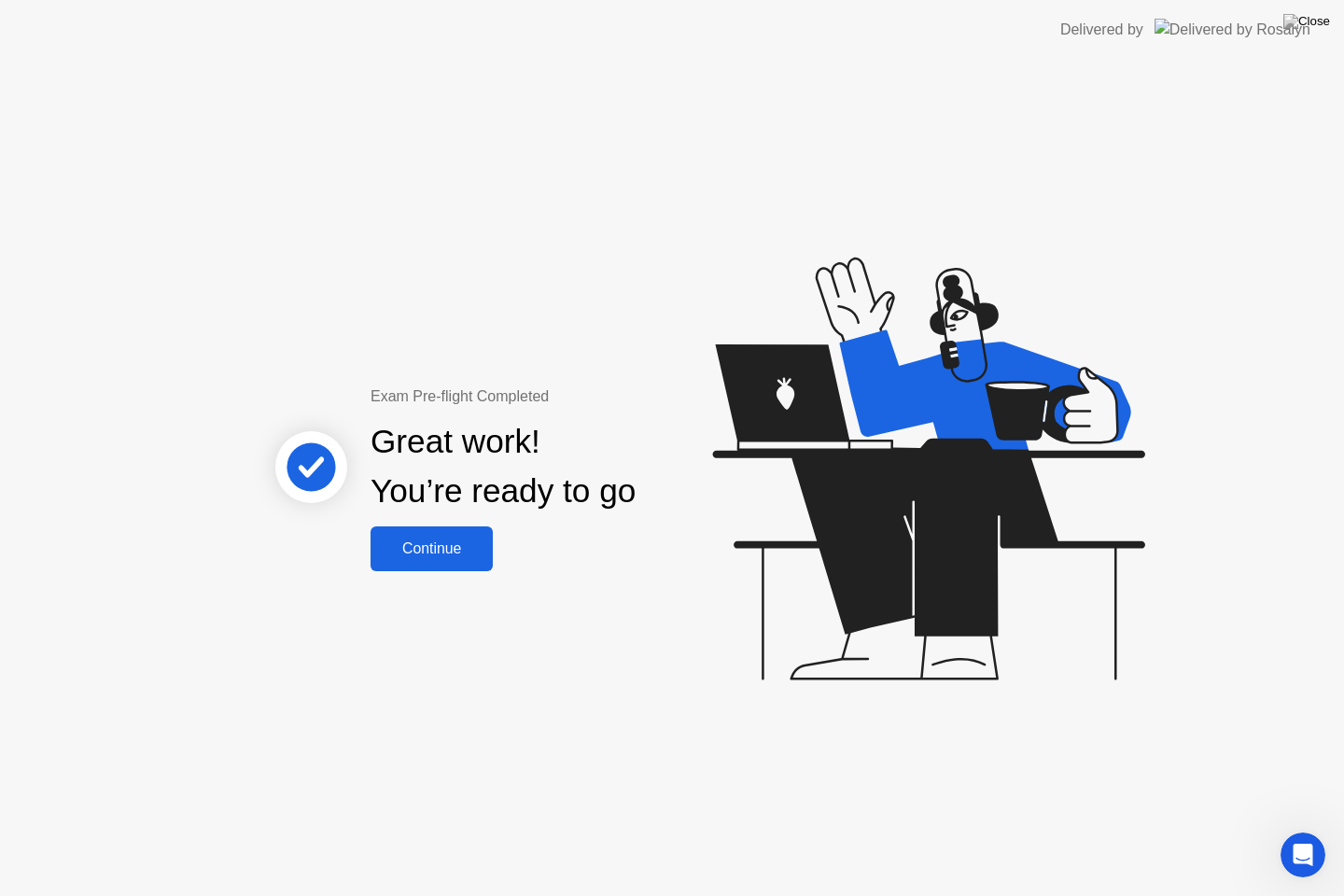
click at [437, 550] on div "Continue" at bounding box center [432, 549] width 112 height 17
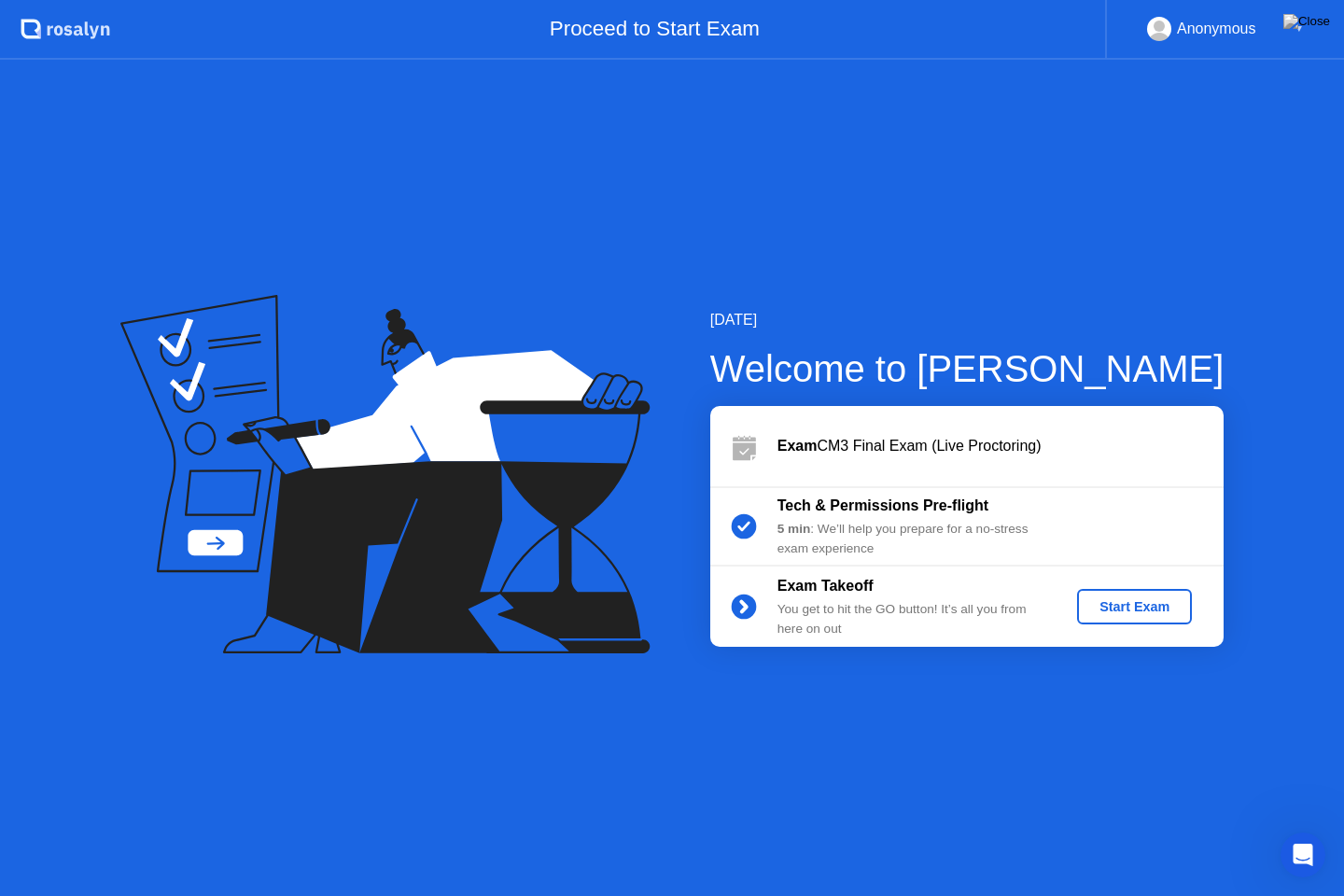
click at [1107, 608] on div "Start Exam" at bounding box center [1135, 607] width 100 height 15
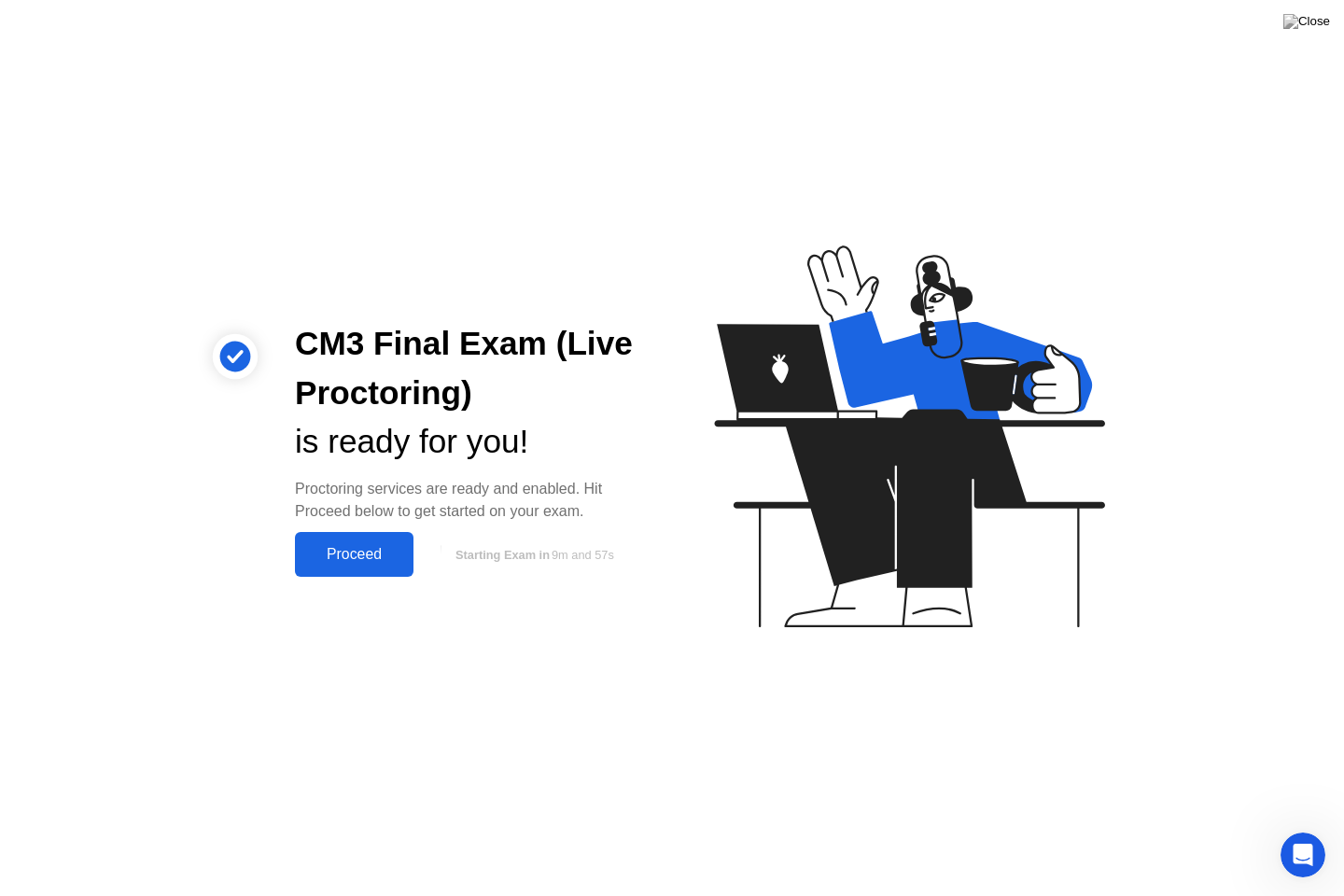
click at [356, 548] on div "Proceed" at bounding box center [354, 555] width 108 height 17
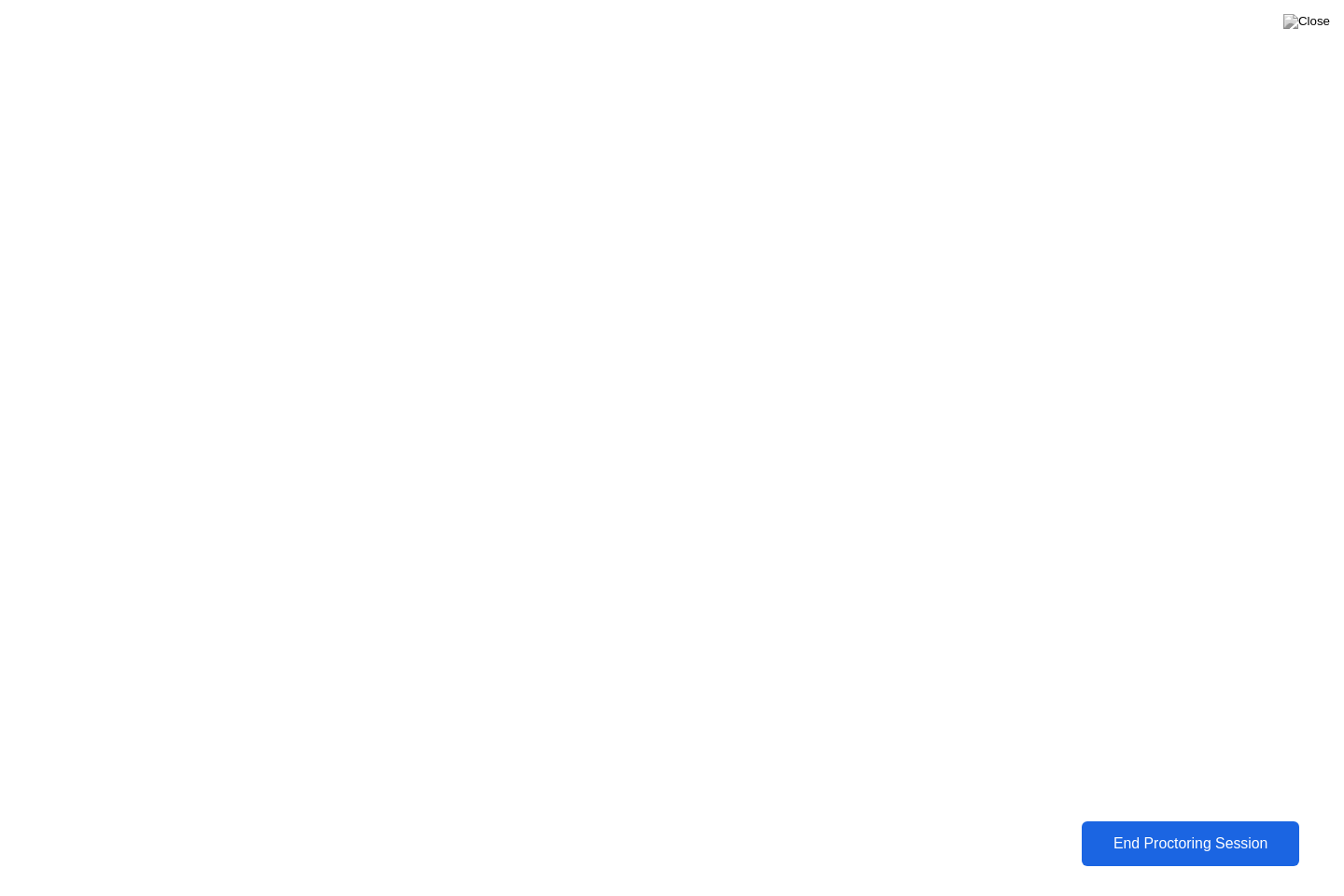
click at [1196, 837] on div "End Proctoring Session" at bounding box center [1190, 844] width 213 height 18
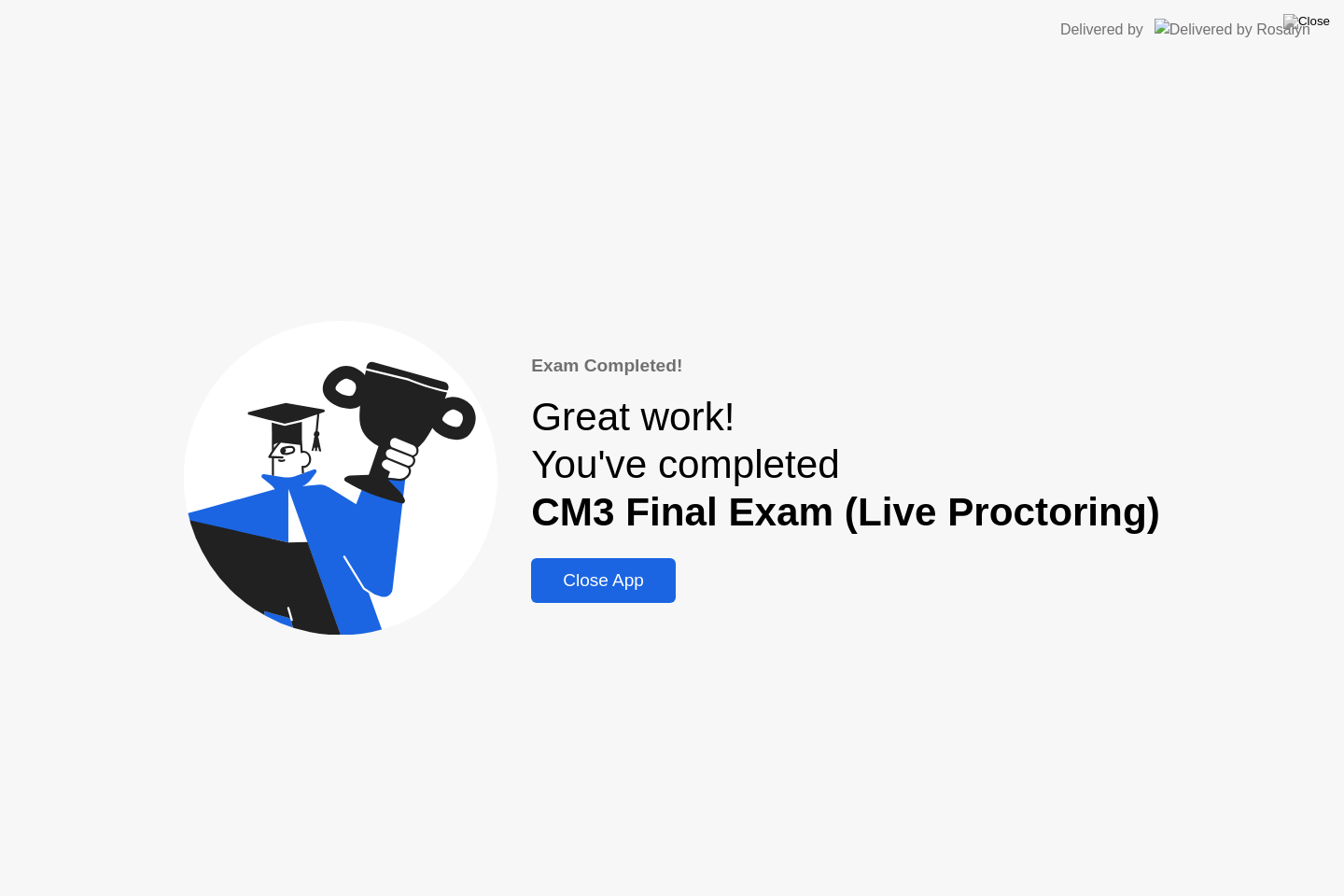
click at [611, 573] on div "Close App" at bounding box center [603, 580] width 133 height 21
